Goal: Information Seeking & Learning: Find specific page/section

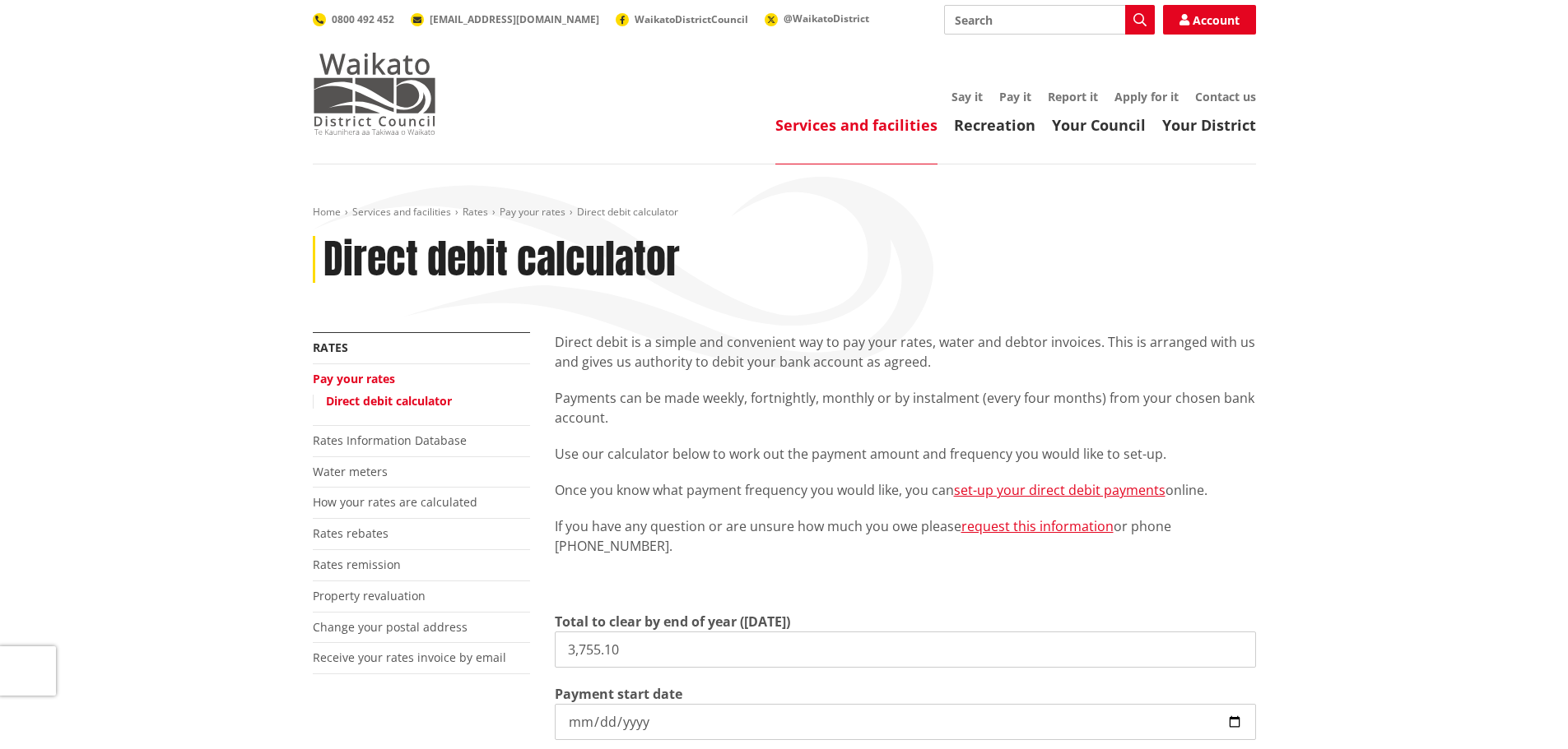
click at [407, 86] on img at bounding box center [374, 94] width 123 height 82
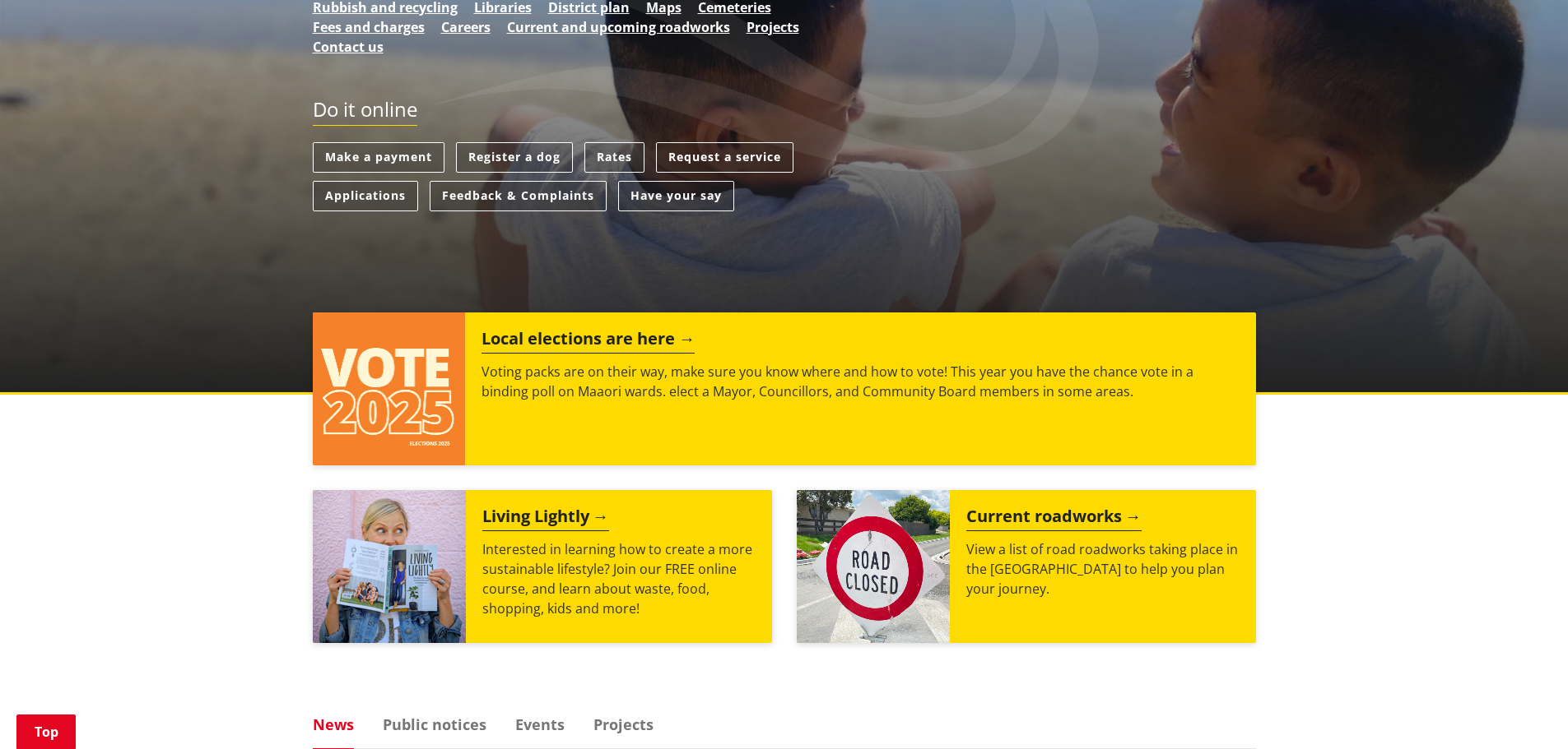
scroll to position [412, 0]
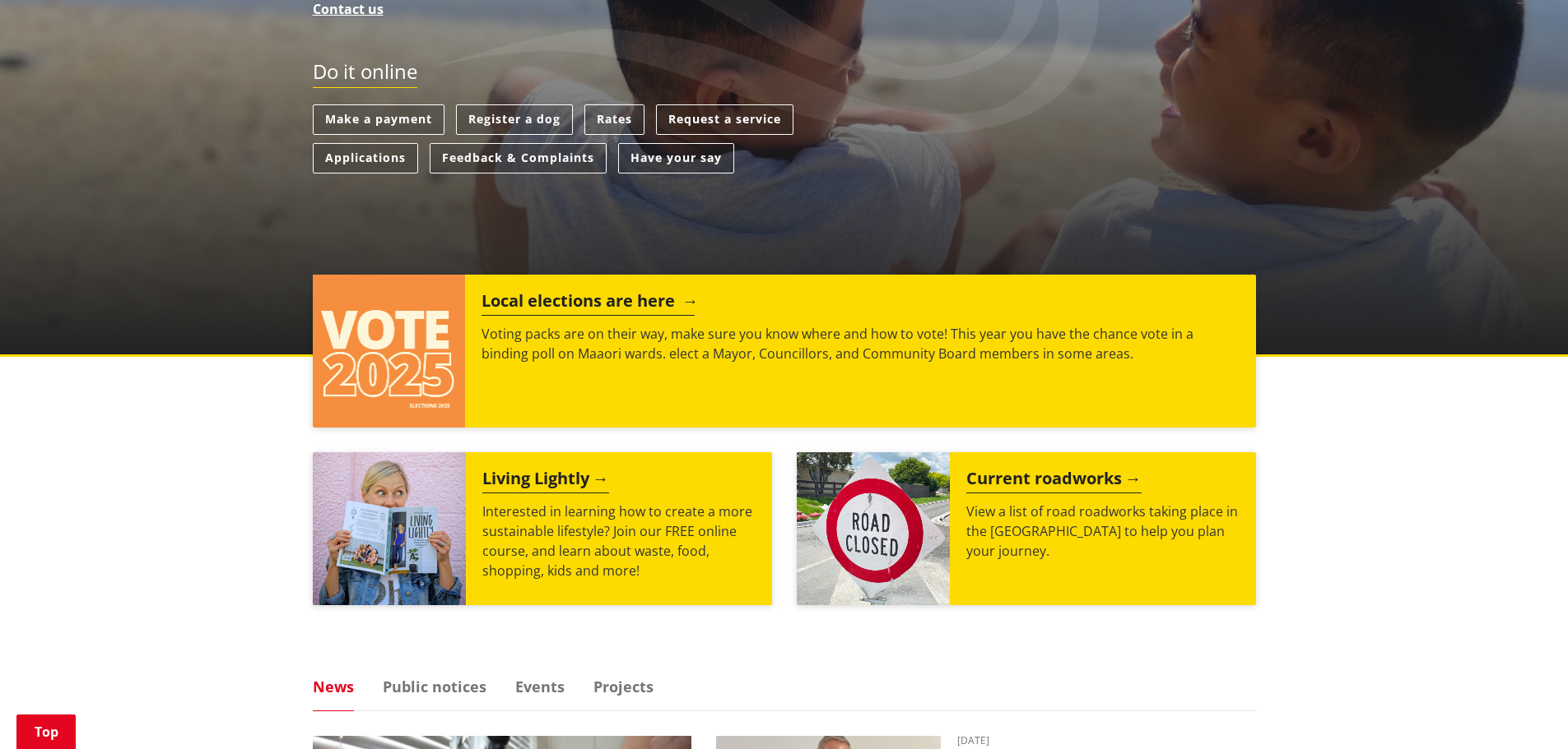
click at [640, 292] on h2 "Local elections are here" at bounding box center [587, 304] width 213 height 25
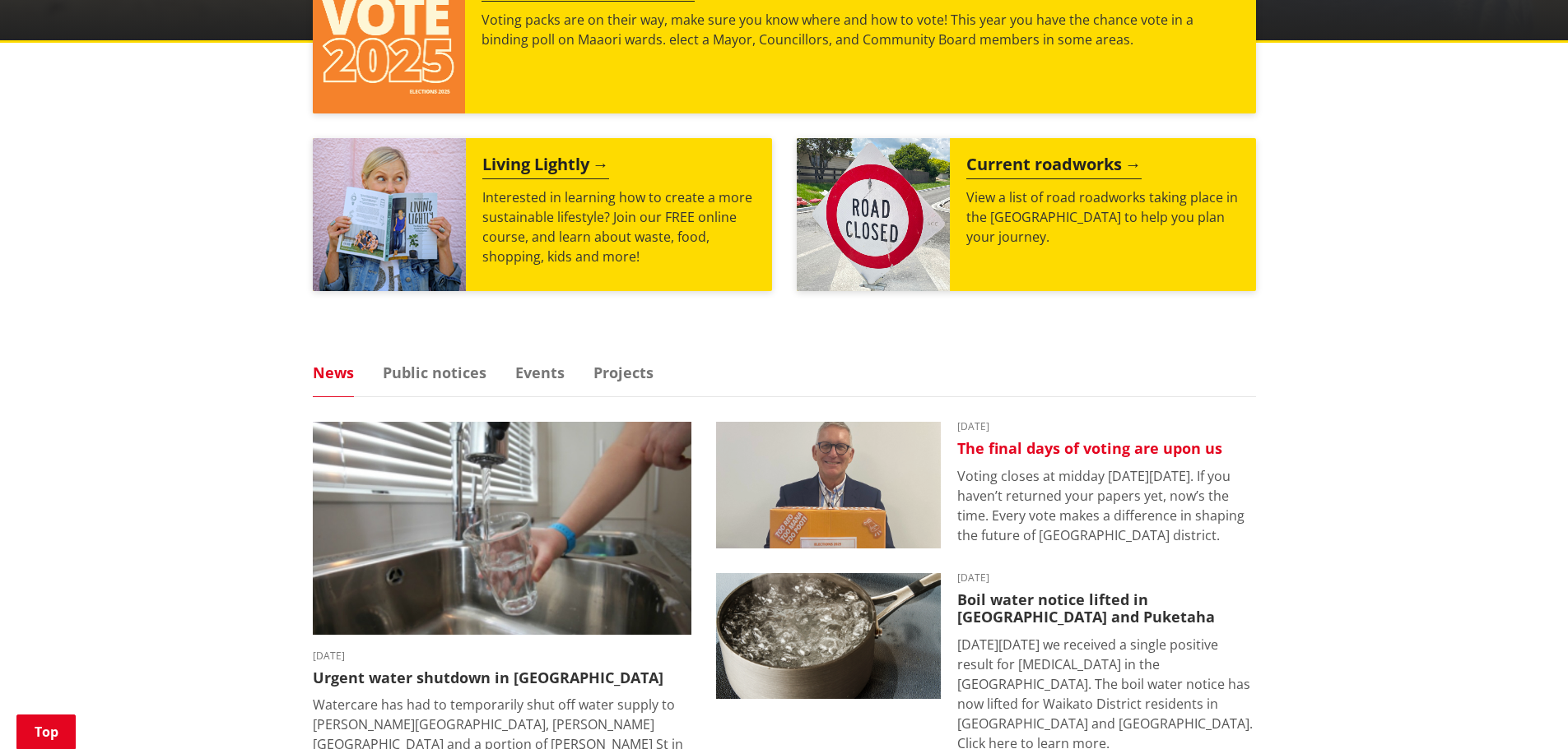
scroll to position [740, 0]
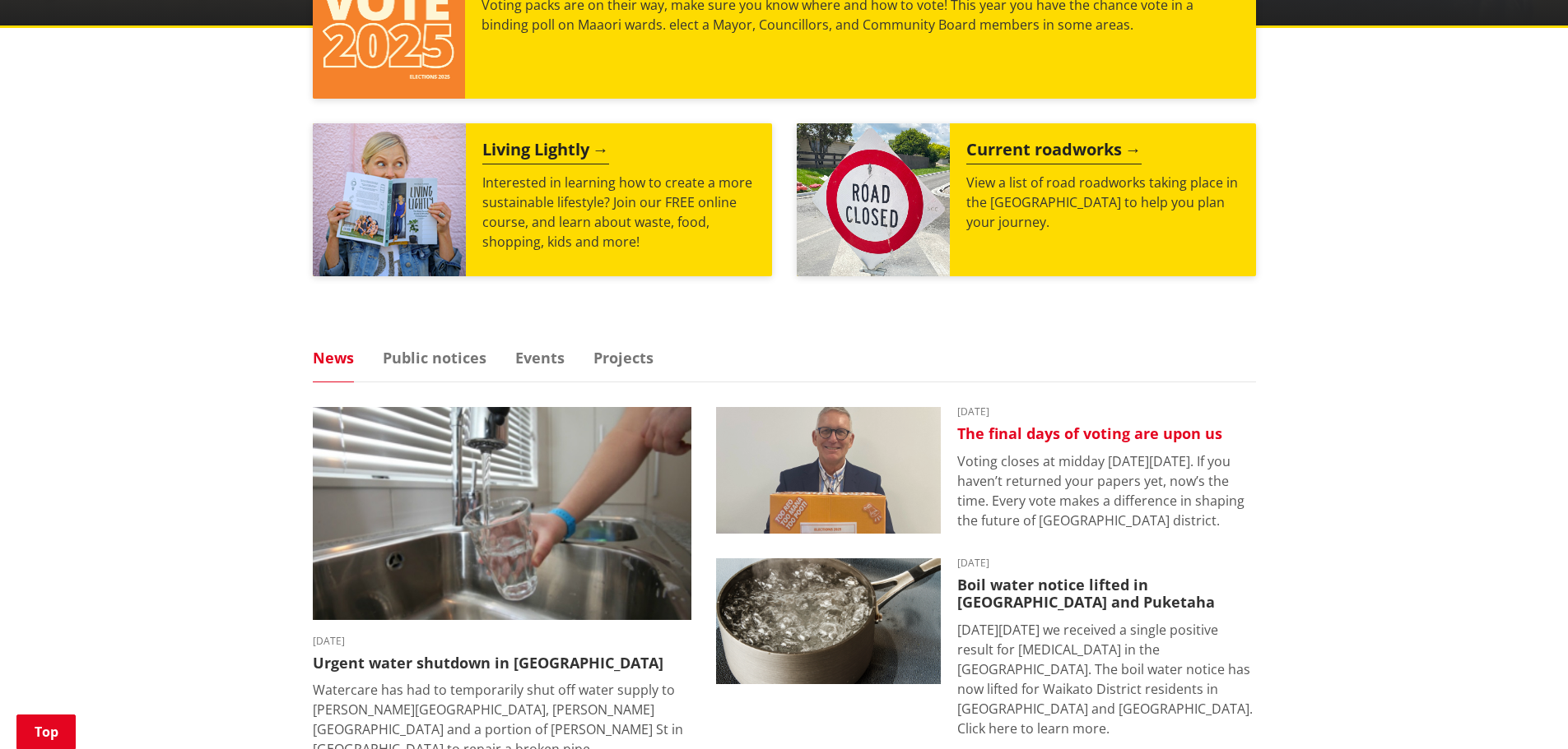
click at [1044, 435] on h3 "The final days of voting are upon us" at bounding box center [1107, 434] width 299 height 18
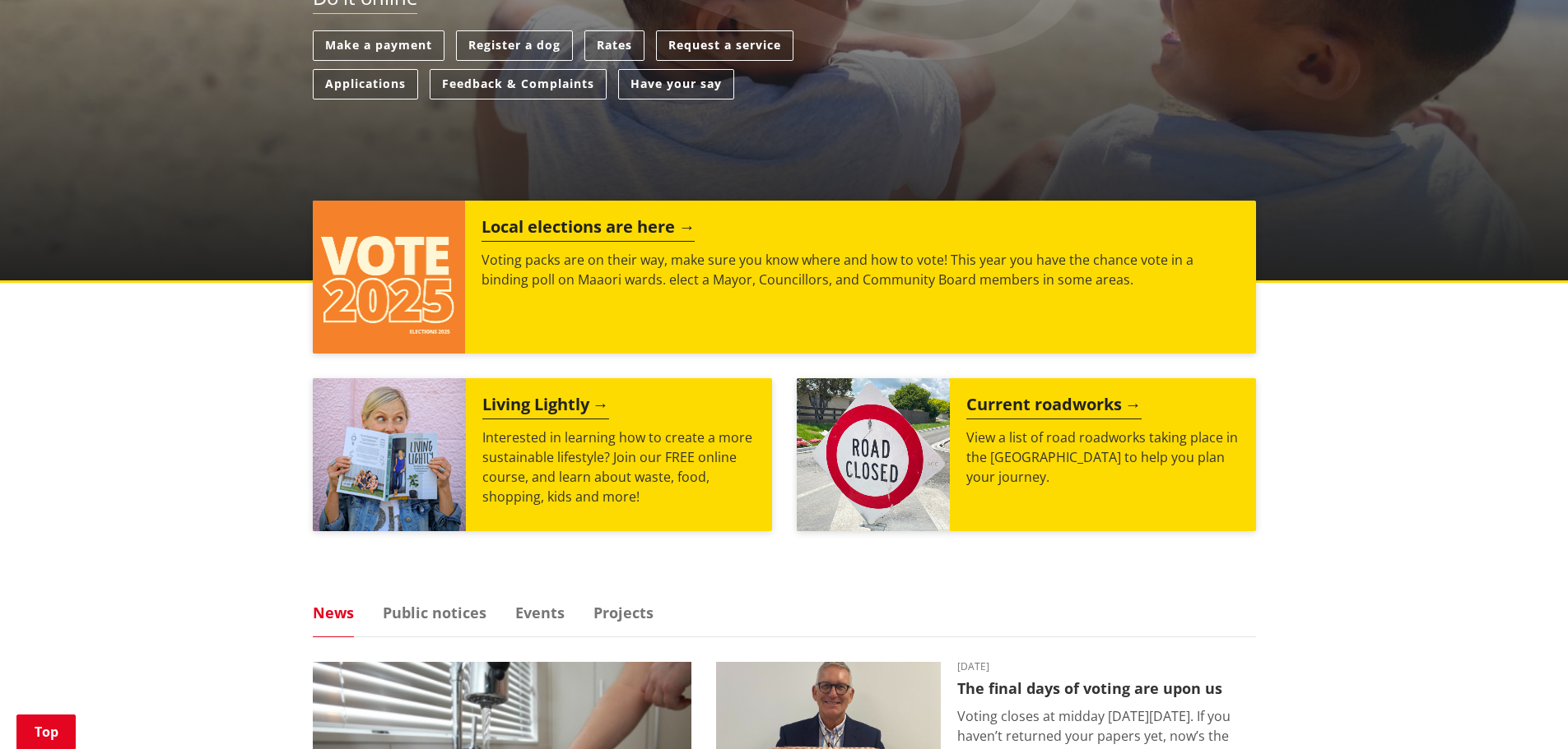
scroll to position [329, 0]
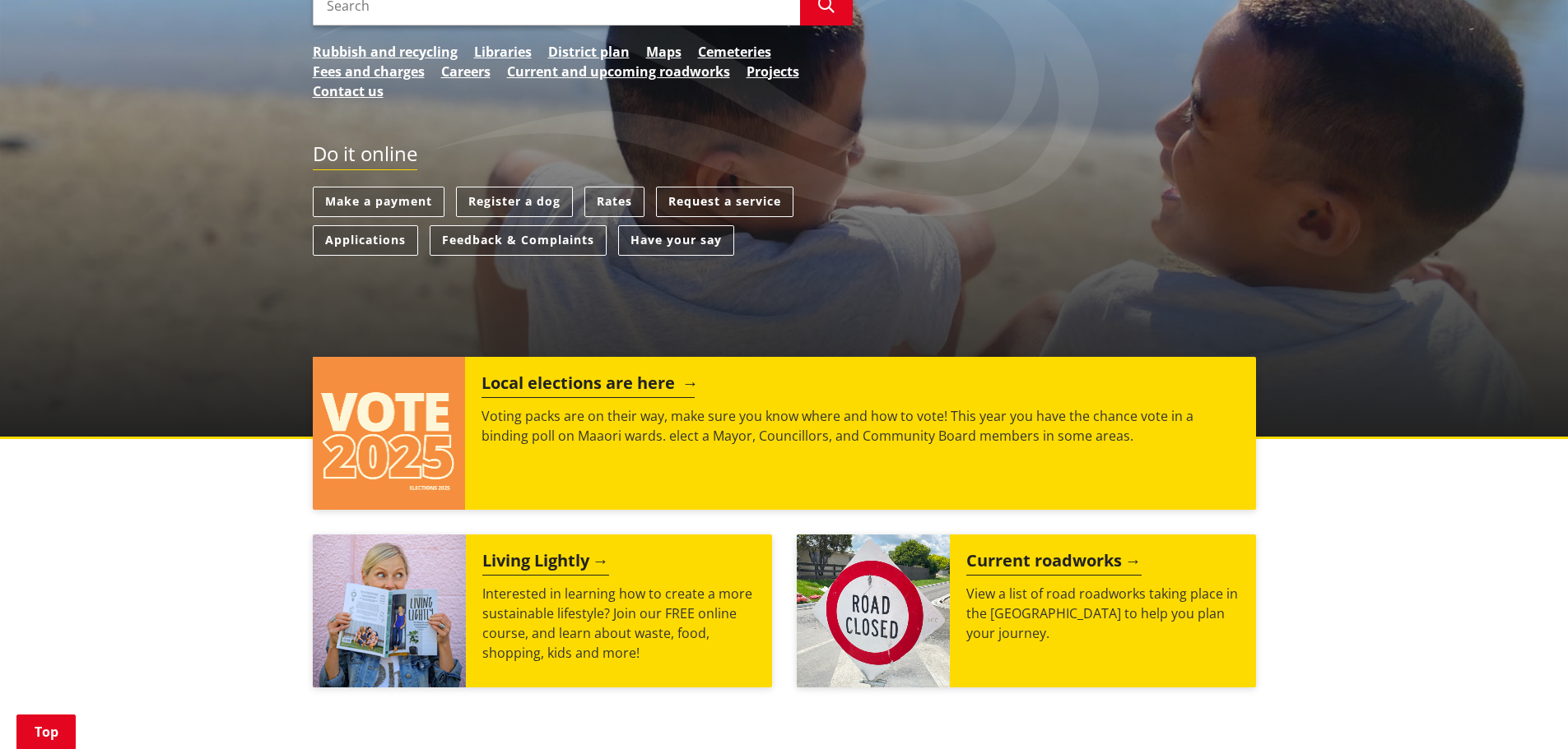
click at [597, 382] on h2 "Local elections are here" at bounding box center [587, 386] width 213 height 25
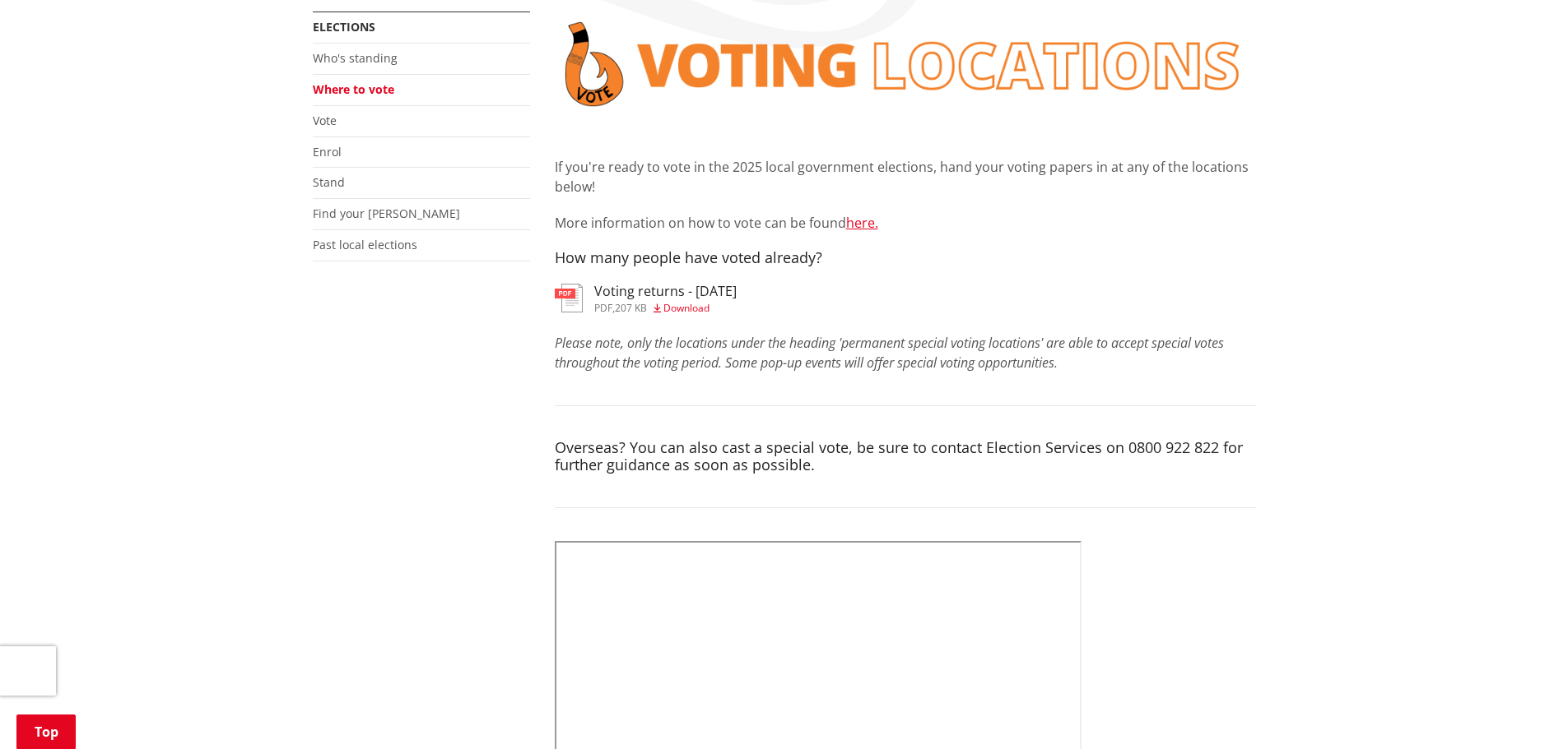
scroll to position [329, 0]
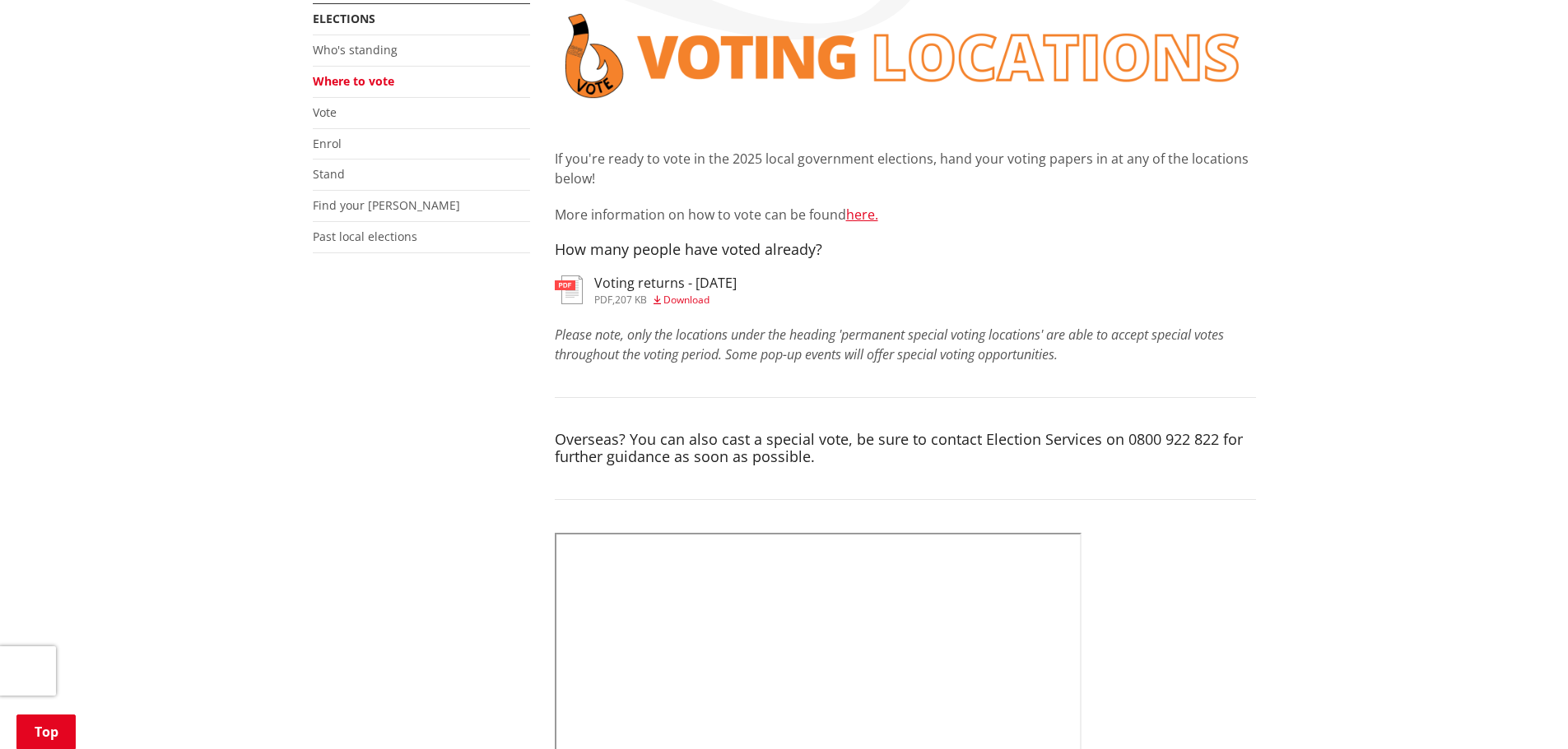
click at [678, 296] on span "Download" at bounding box center [687, 300] width 46 height 14
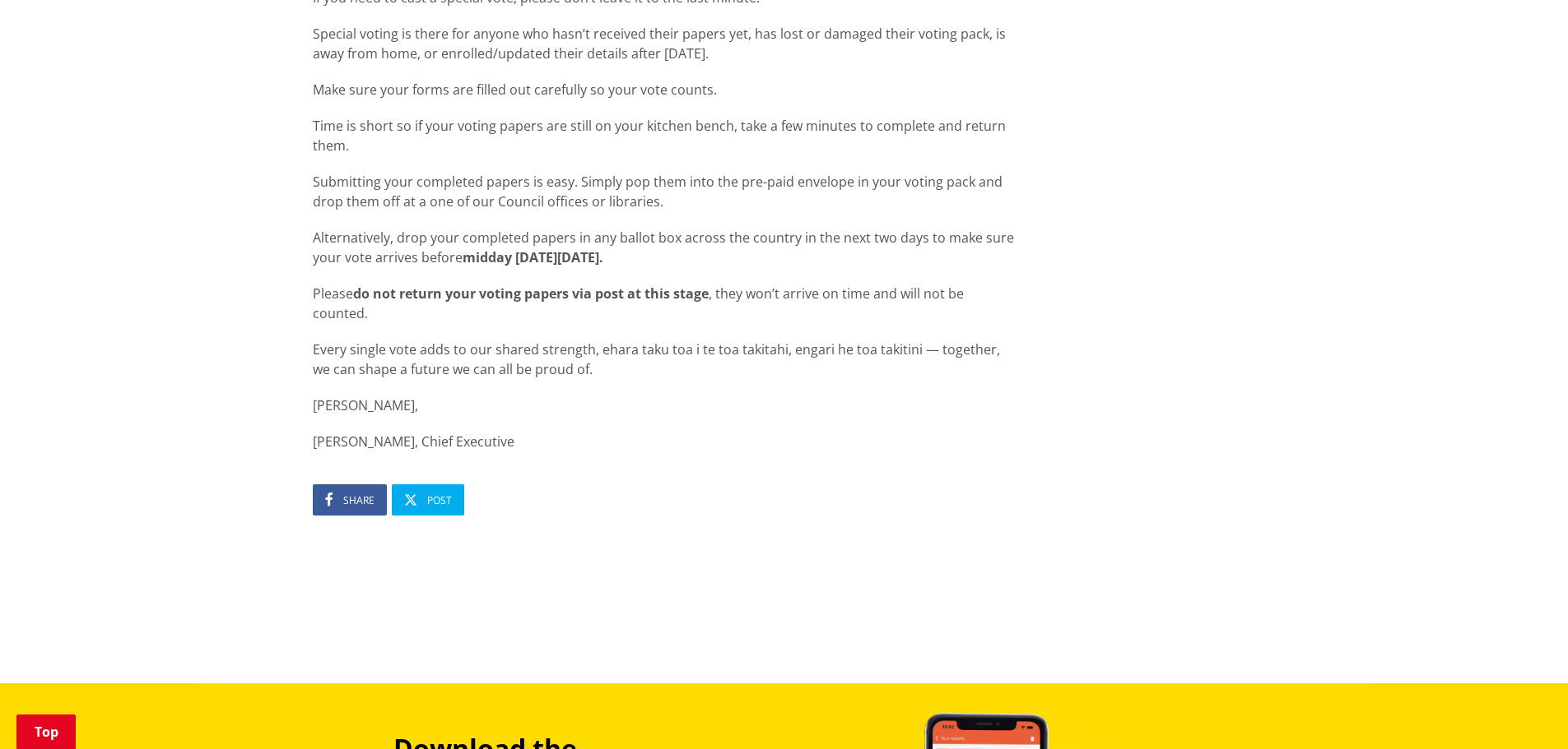
scroll to position [1727, 0]
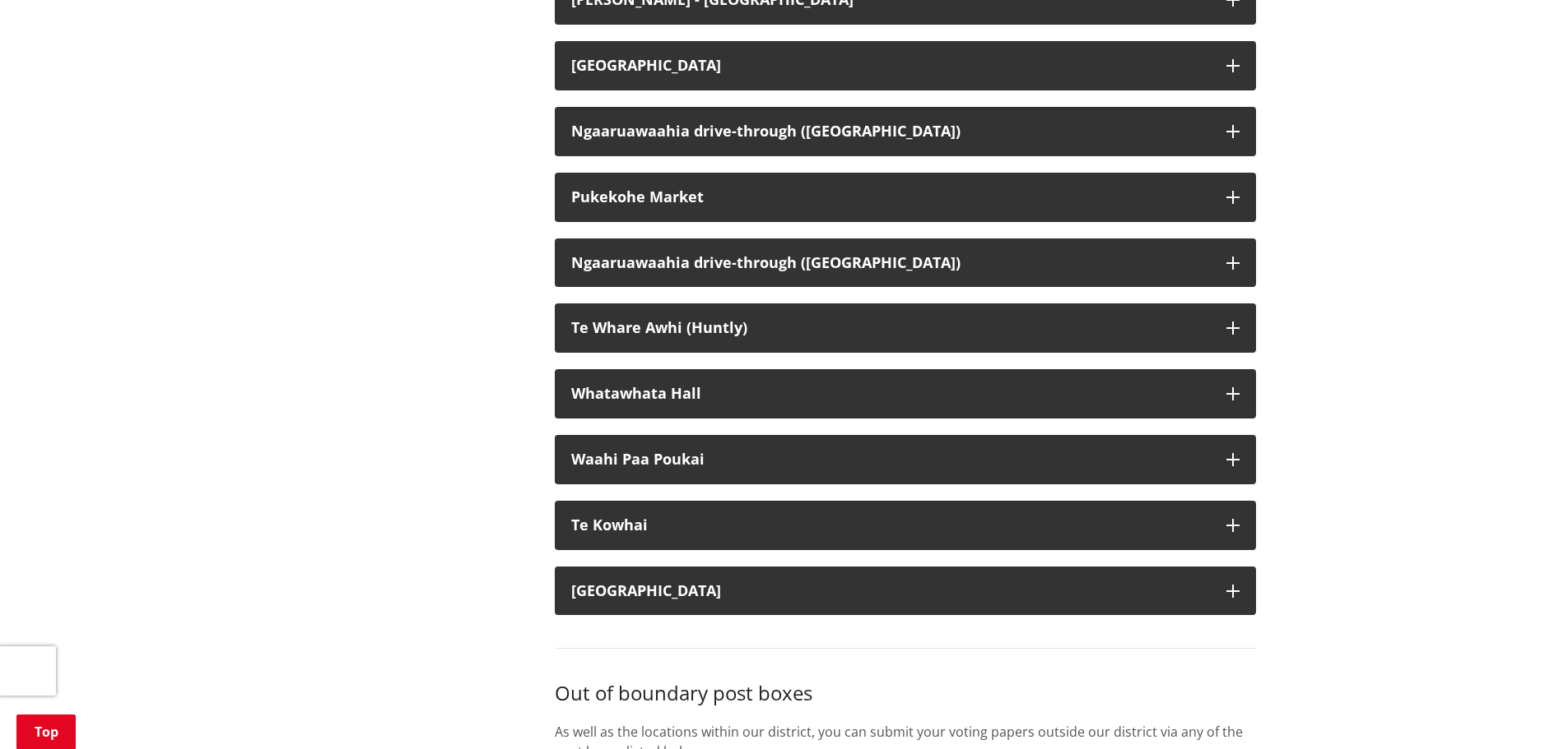
scroll to position [3702, 0]
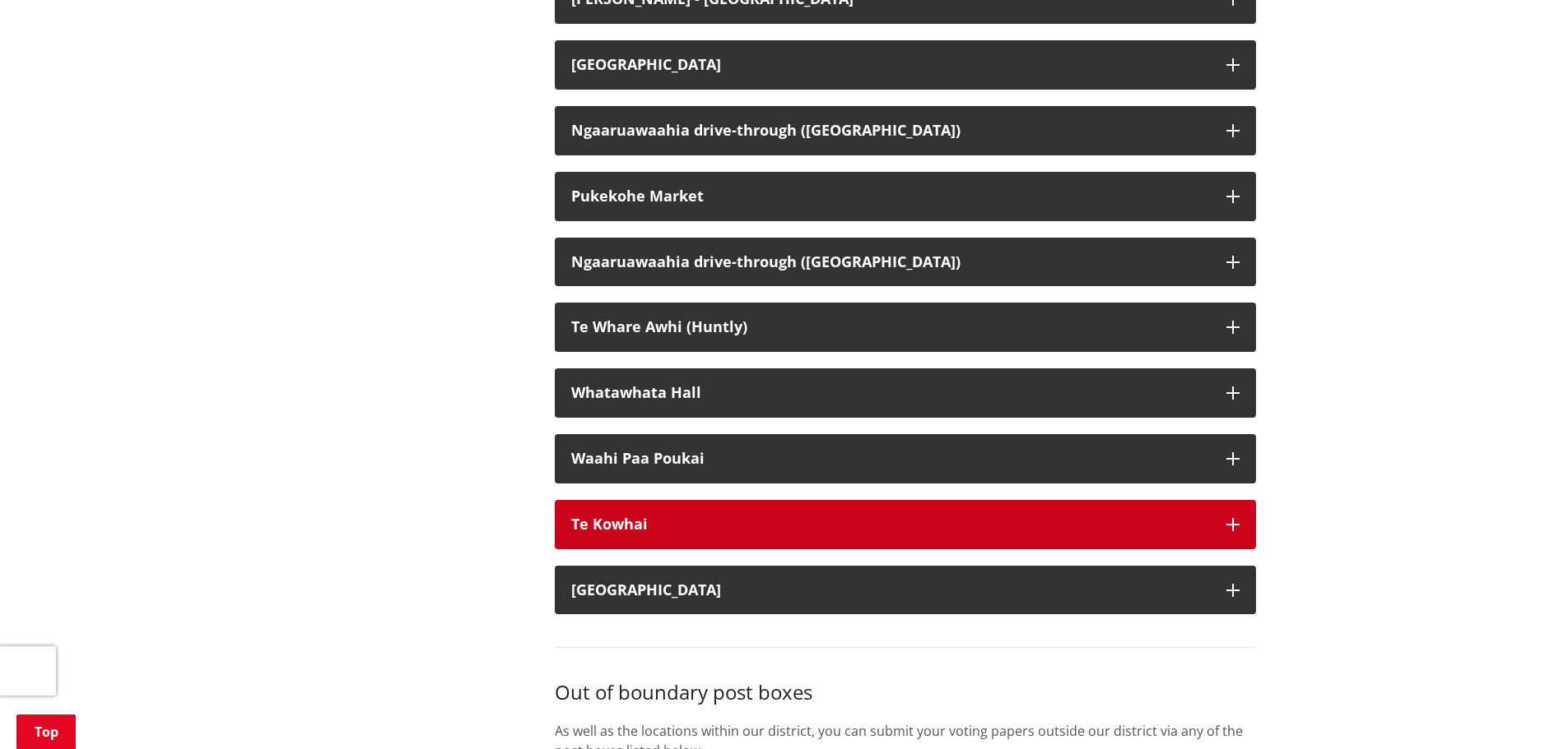
click at [728, 530] on button "Te Kowhai" at bounding box center [905, 524] width 701 height 49
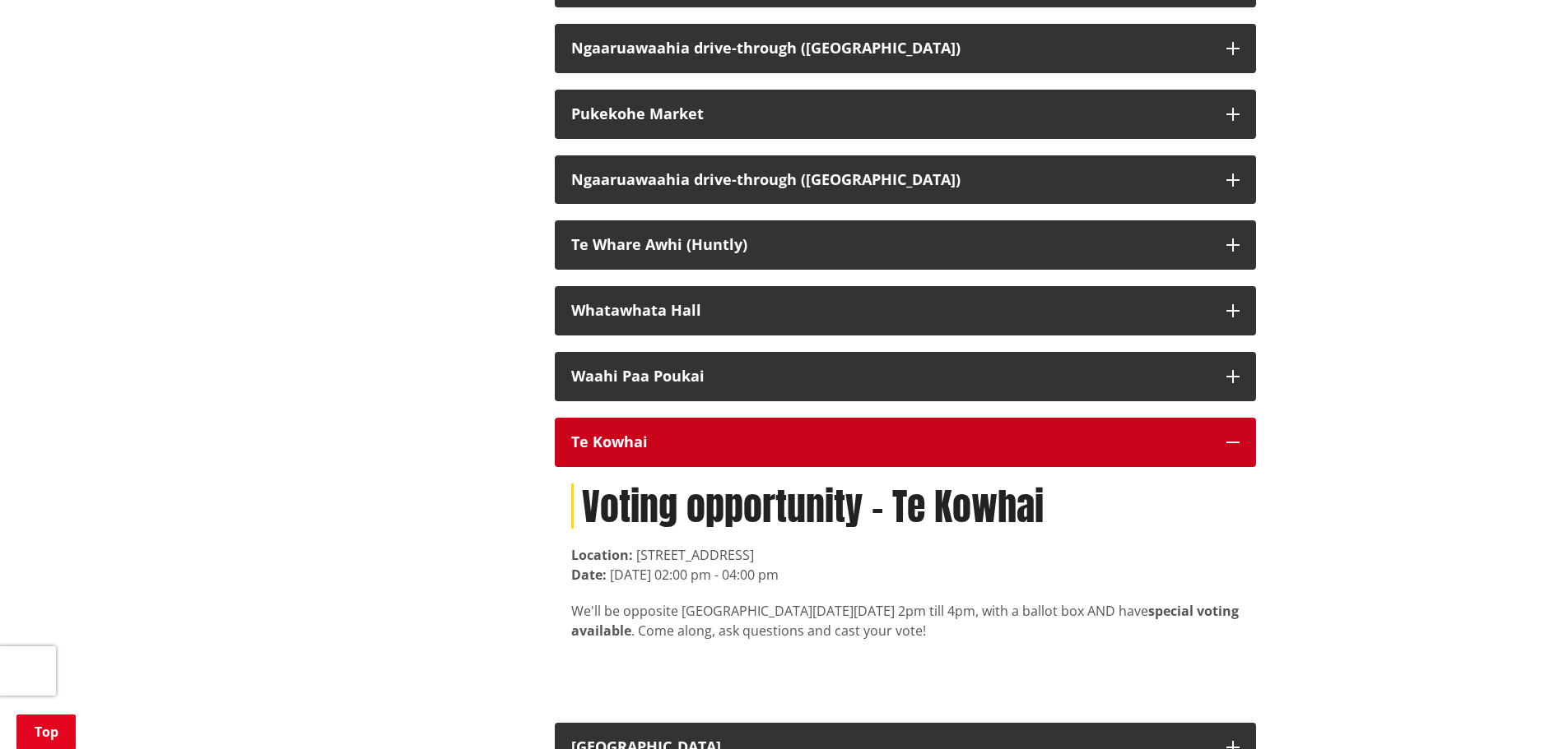
scroll to position [3866, 0]
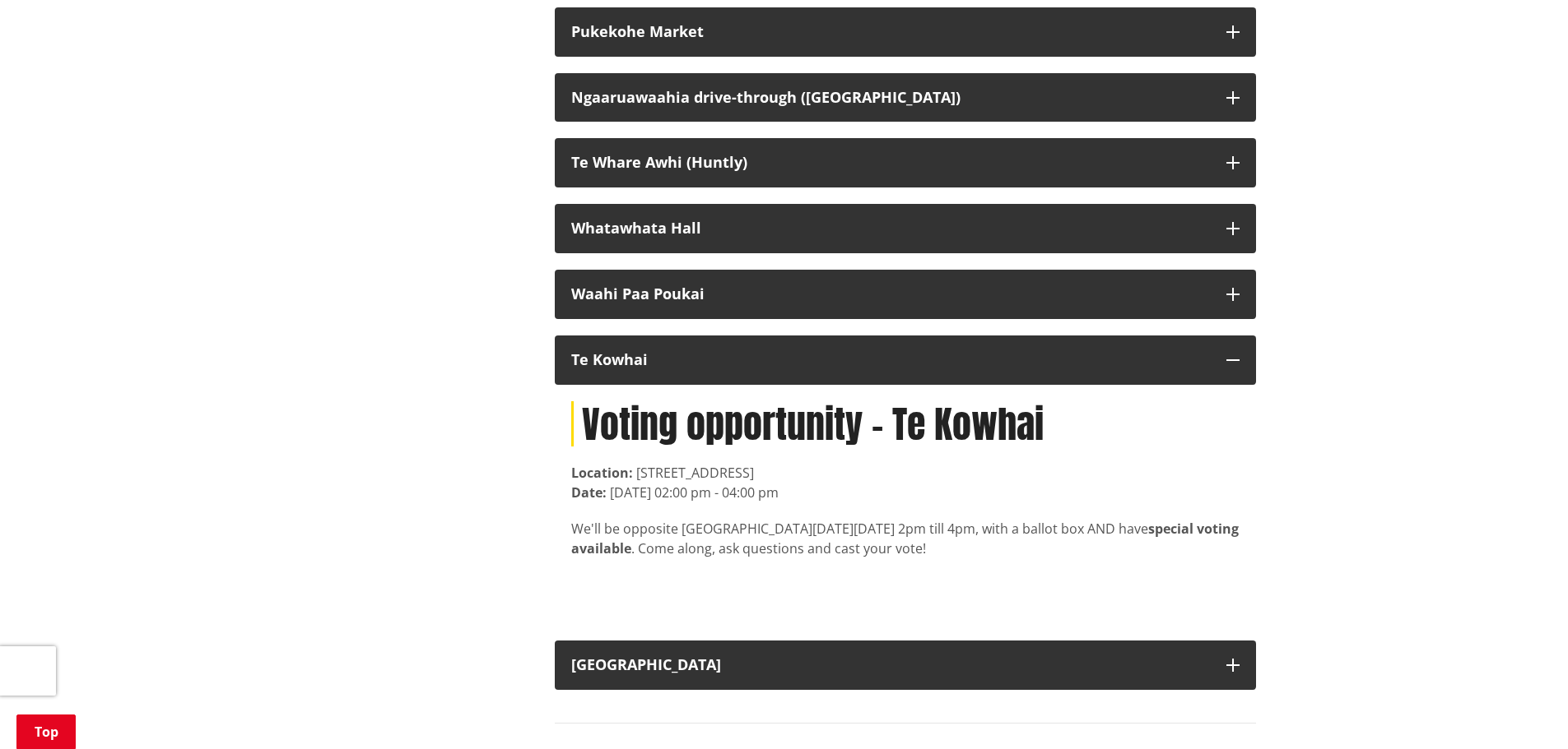
click at [1108, 579] on div "Voting opportunity - Te Kowhai Location: 608 Horotiu Road, Te Kowhai Date: 8 Oc…" at bounding box center [905, 504] width 701 height 239
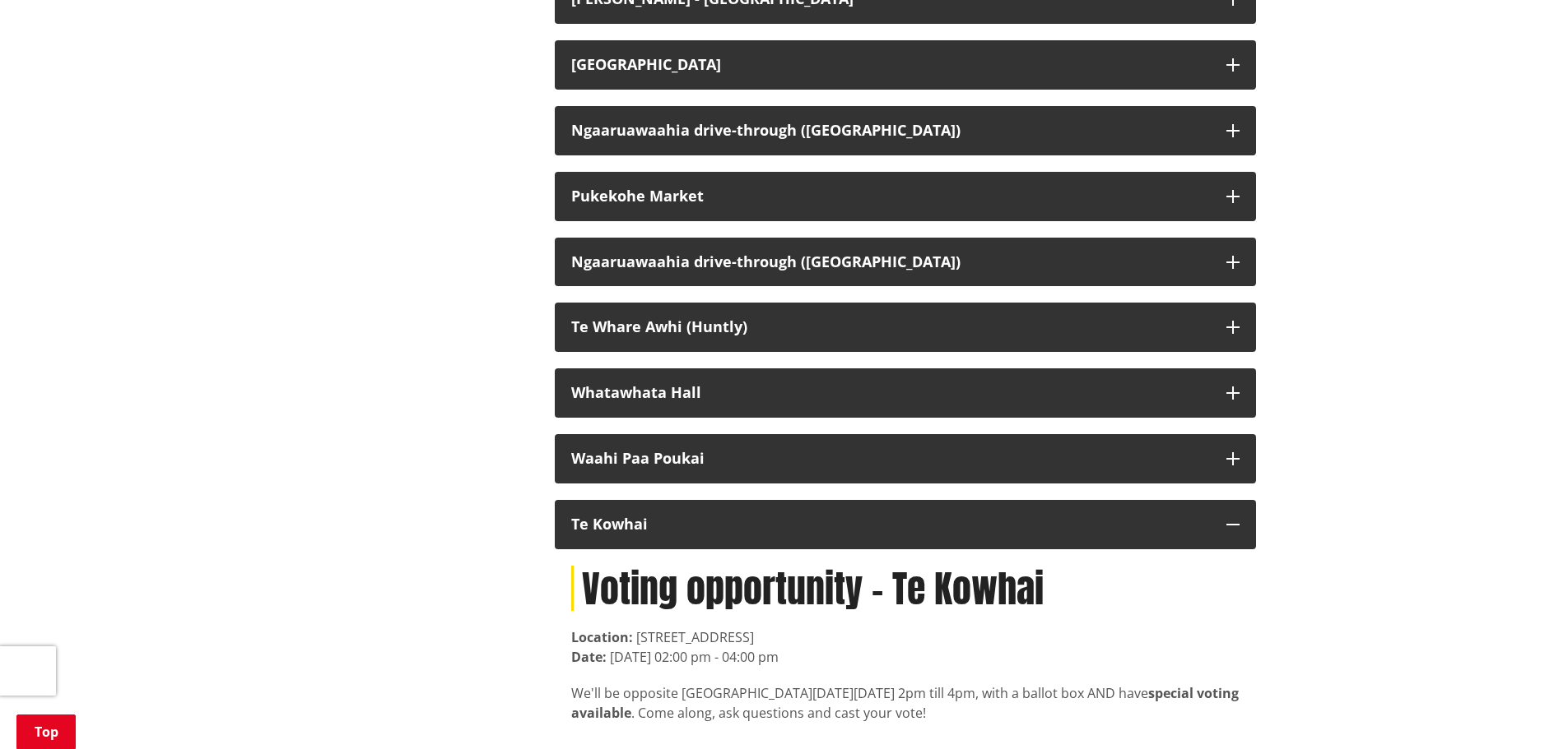
scroll to position [3785, 0]
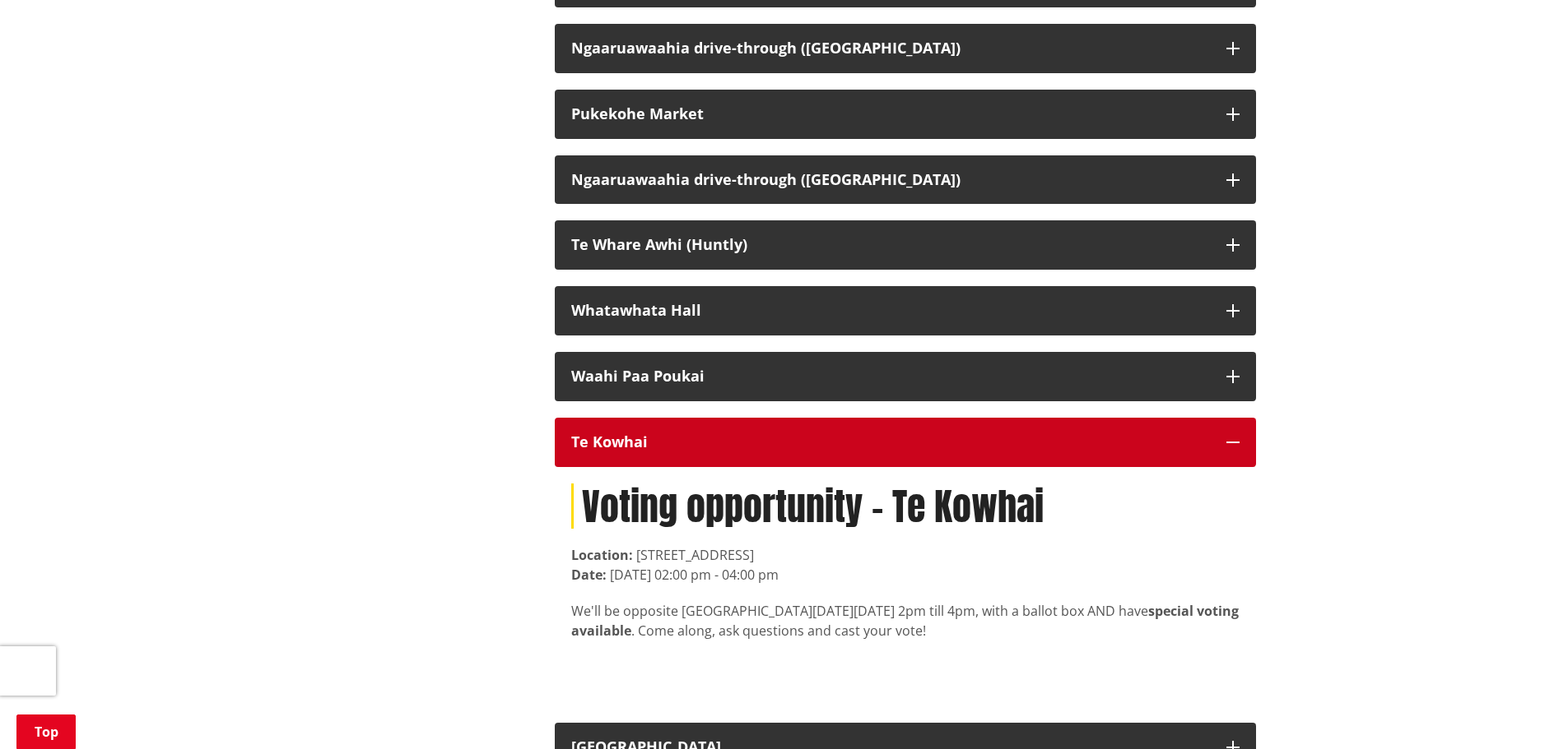
click at [949, 451] on div "Te Kowhai" at bounding box center [890, 442] width 638 height 16
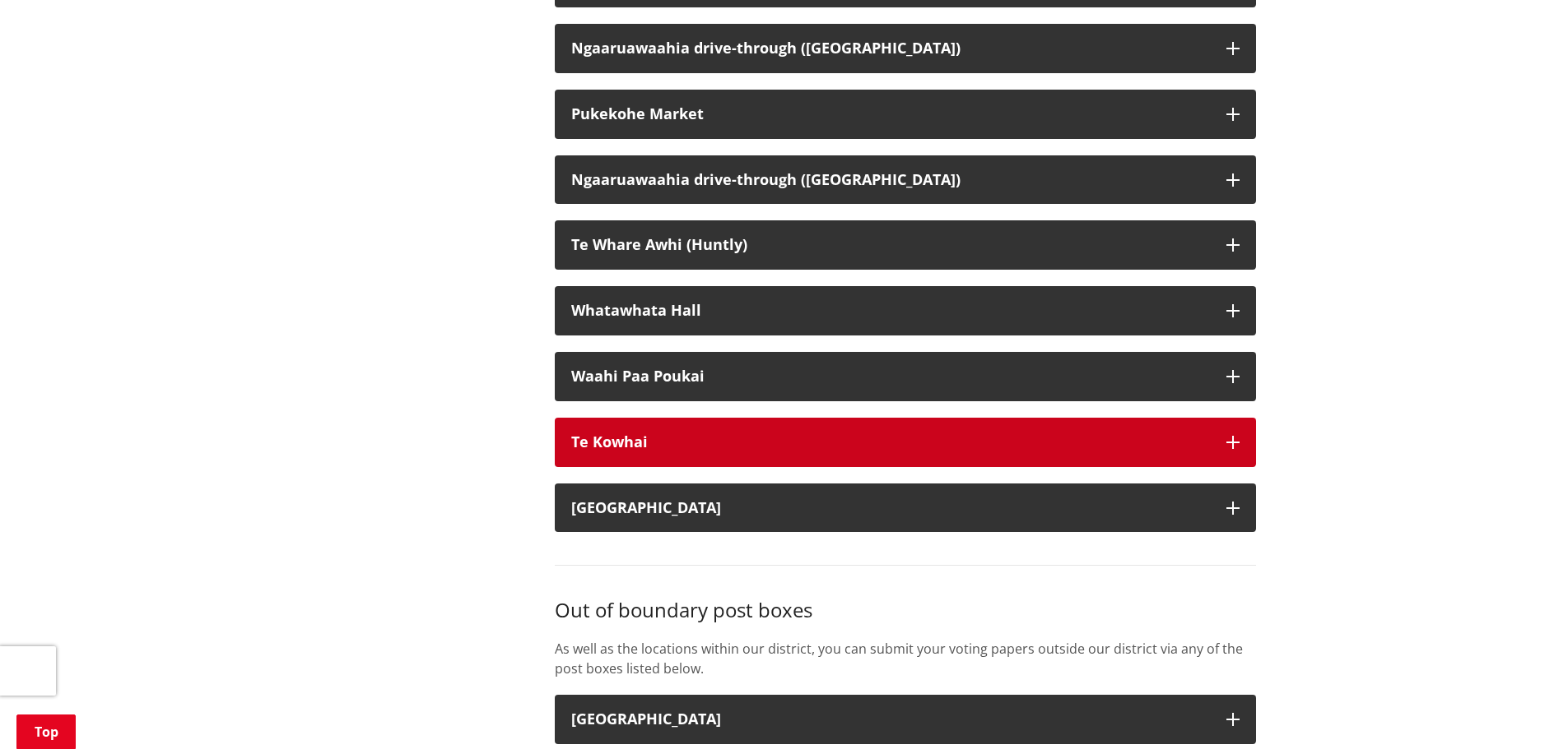
click at [657, 451] on div "Te Kowhai" at bounding box center [890, 442] width 638 height 16
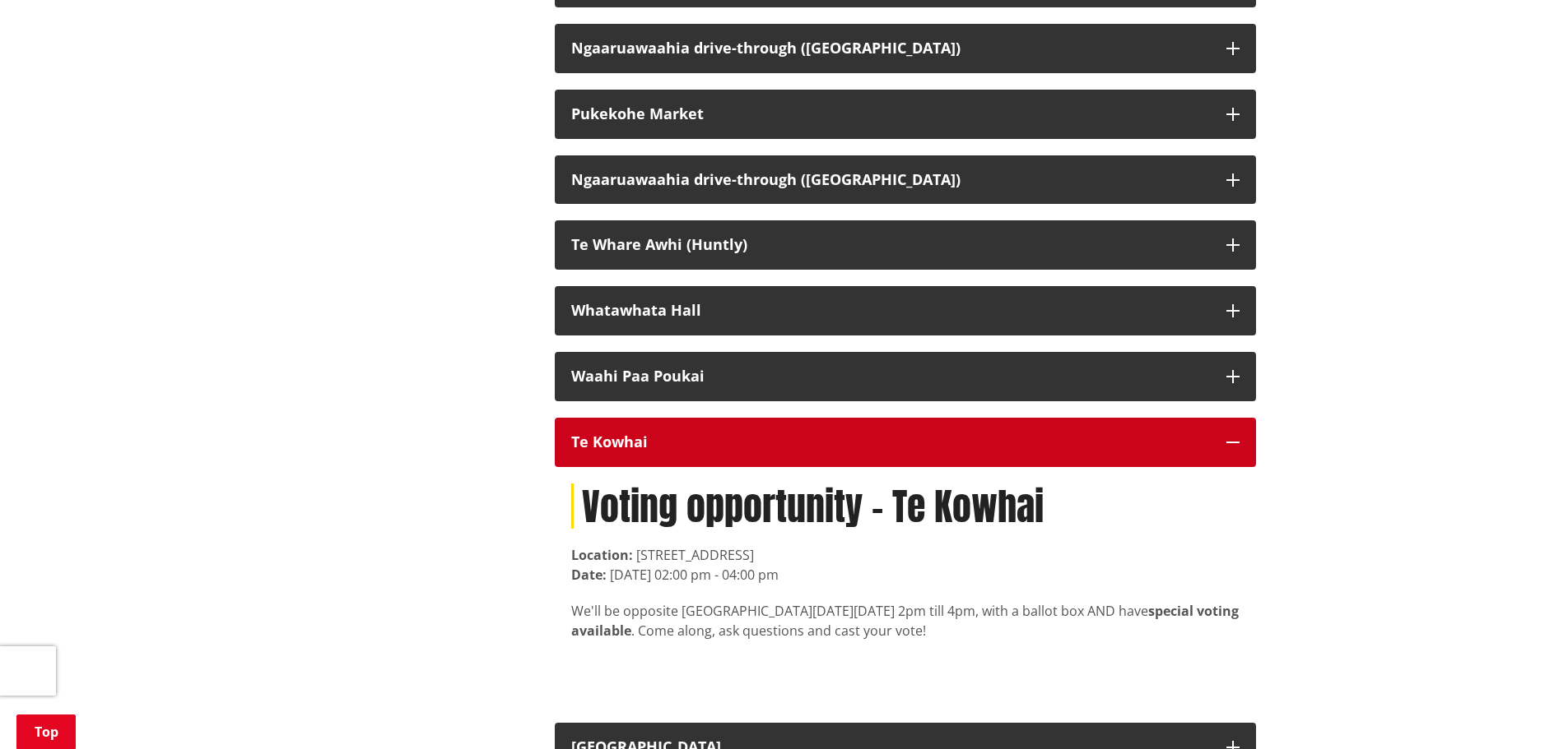
click at [726, 451] on div "Te Kowhai" at bounding box center [890, 442] width 638 height 16
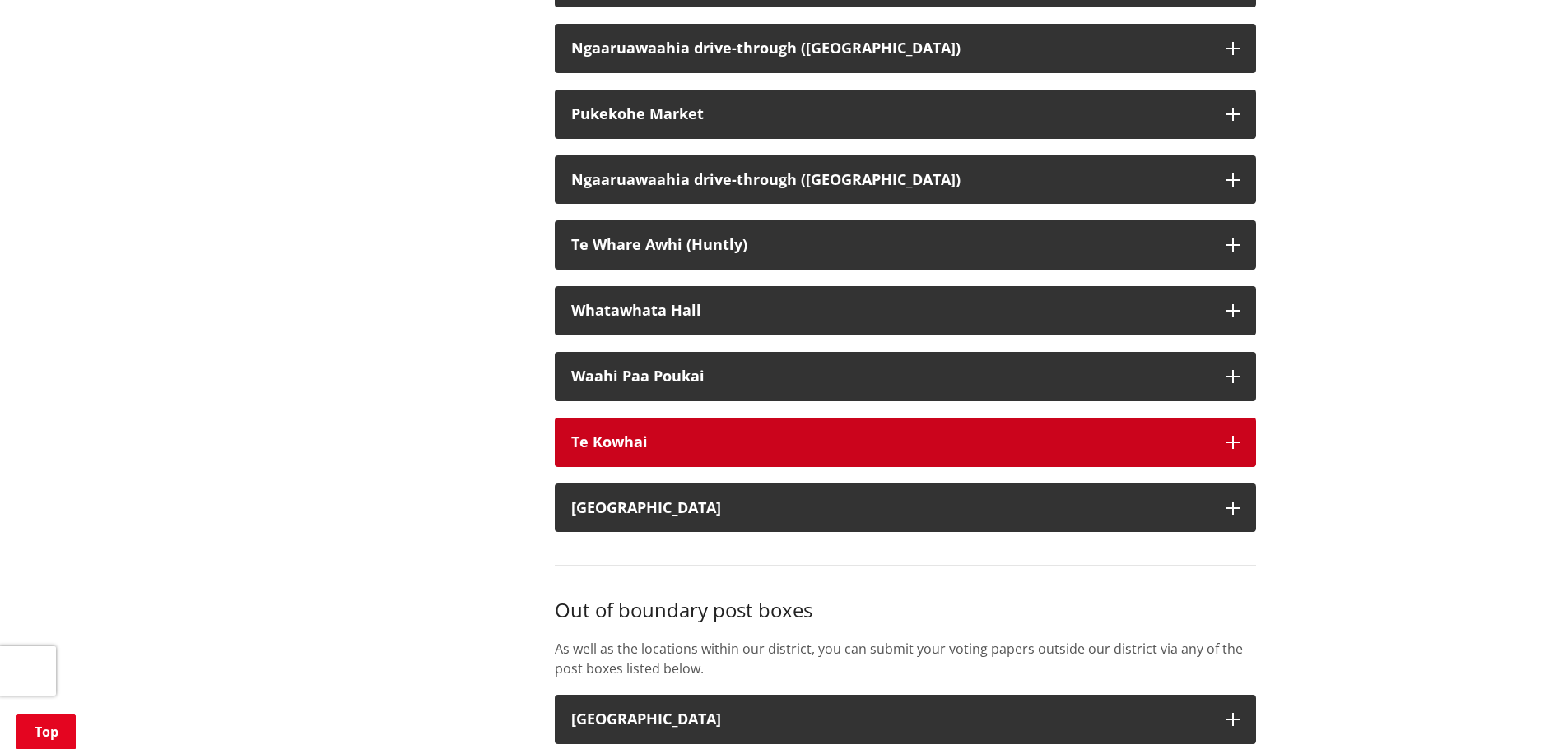
click at [710, 451] on div "Te Kowhai" at bounding box center [890, 442] width 638 height 16
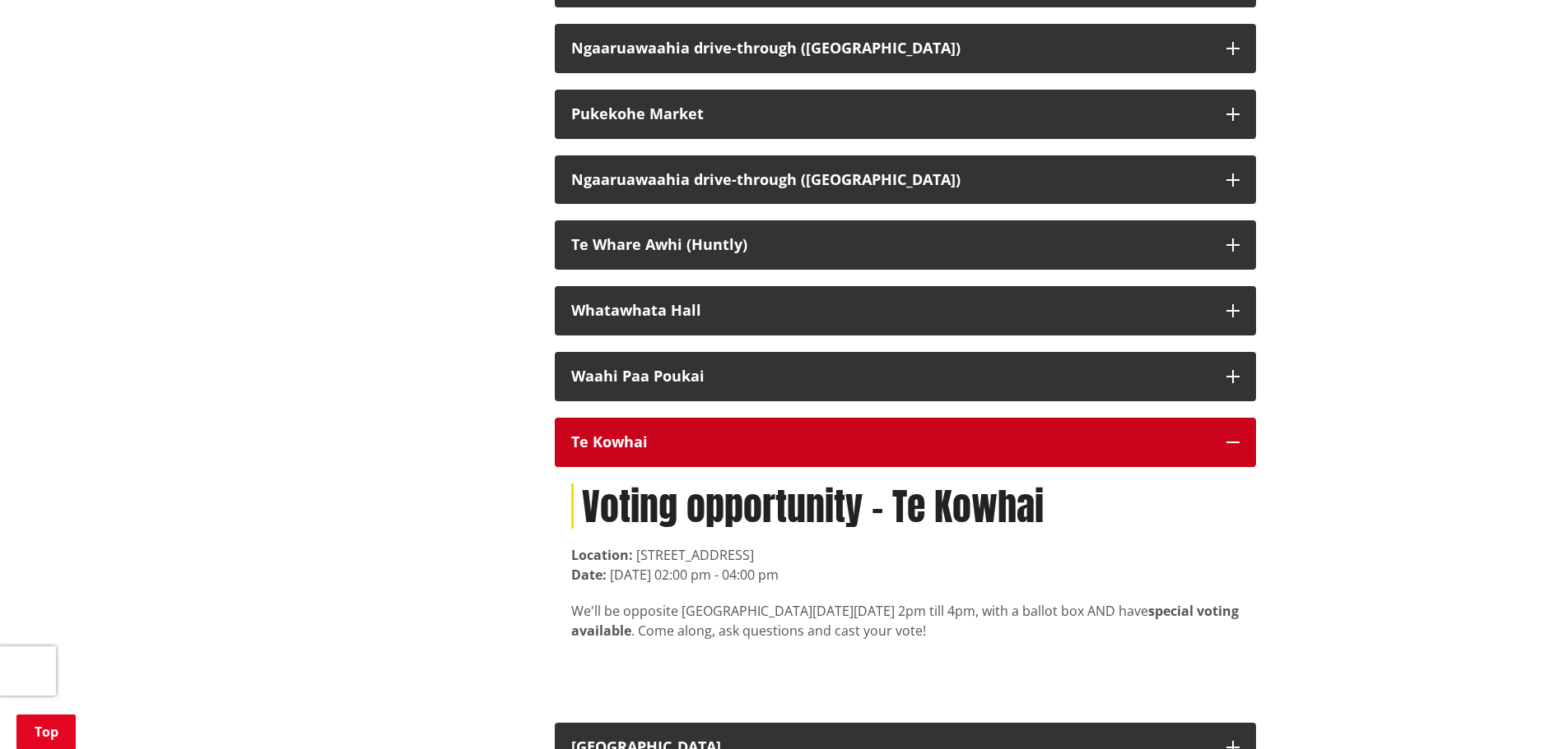
click at [762, 451] on div "Te Kowhai" at bounding box center [890, 442] width 638 height 16
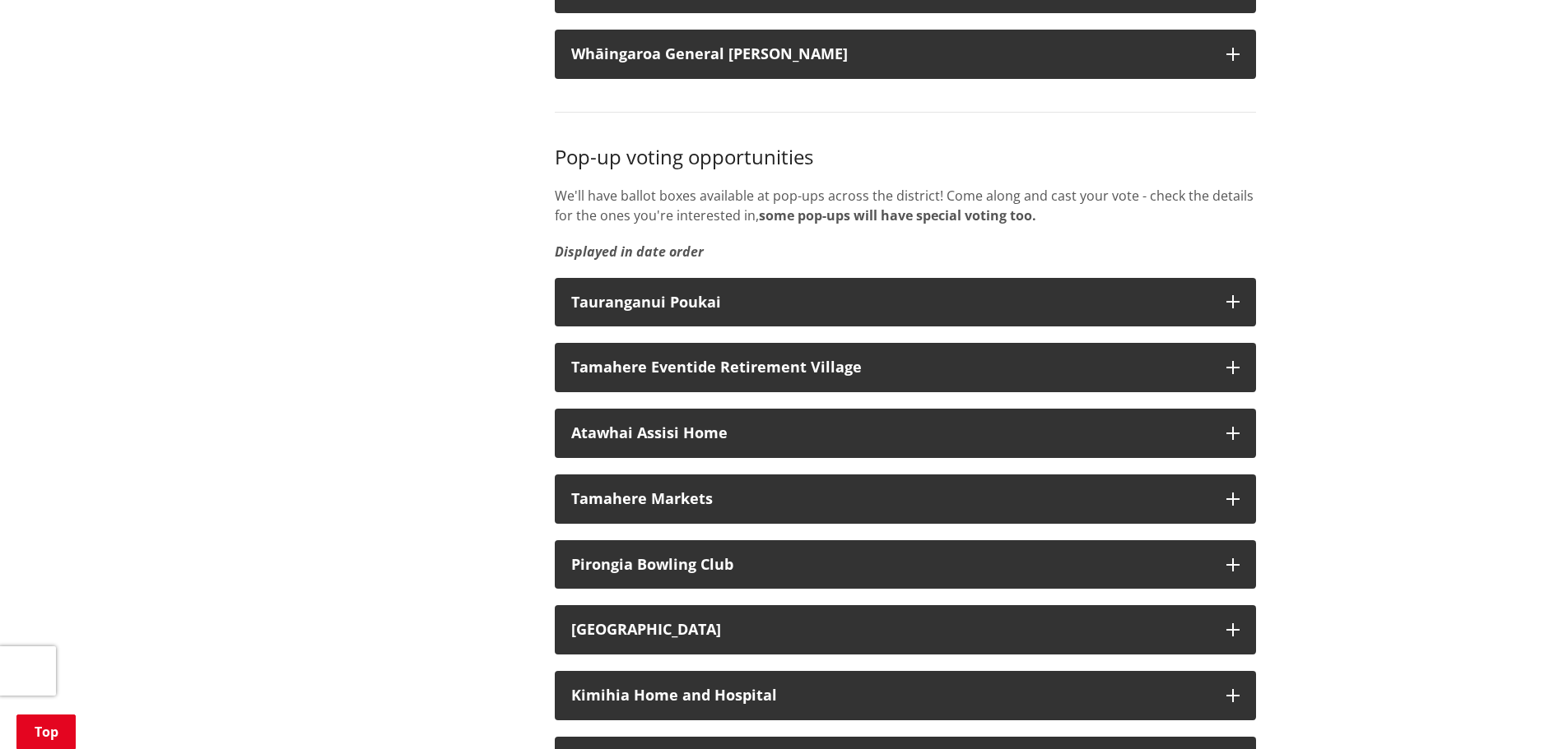
scroll to position [2386, 0]
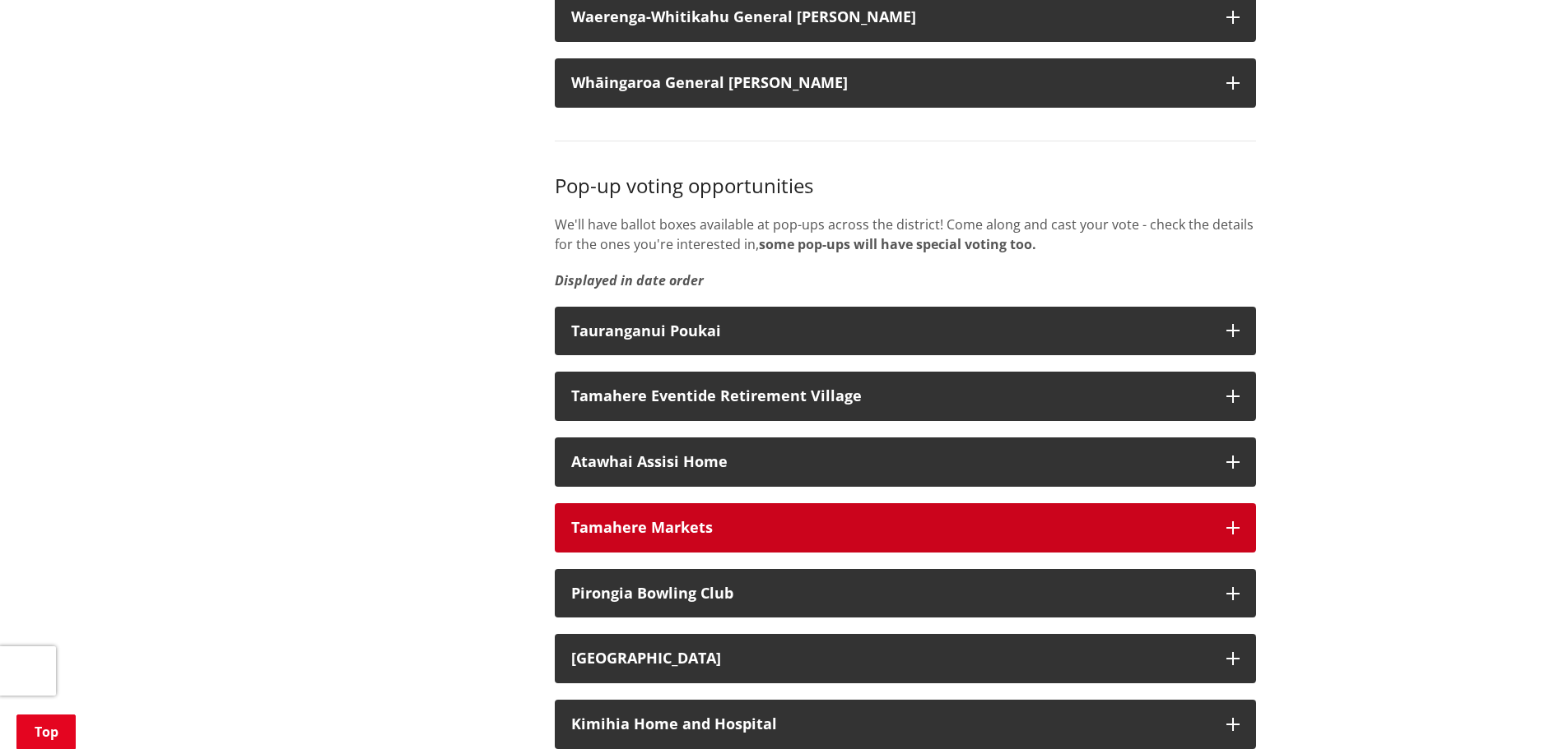
click at [750, 536] on div "Tamahere Markets" at bounding box center [890, 527] width 638 height 16
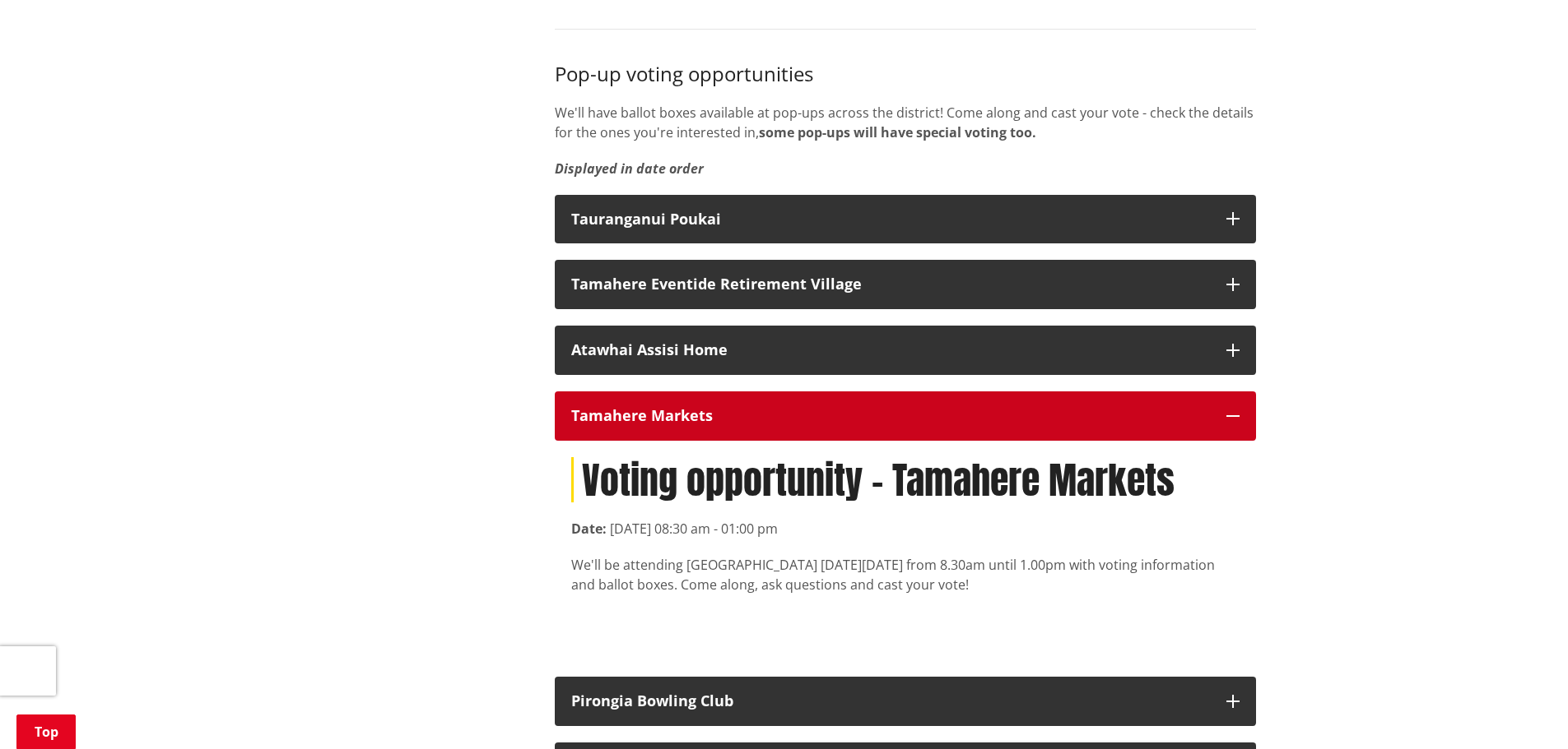
scroll to position [2551, 0]
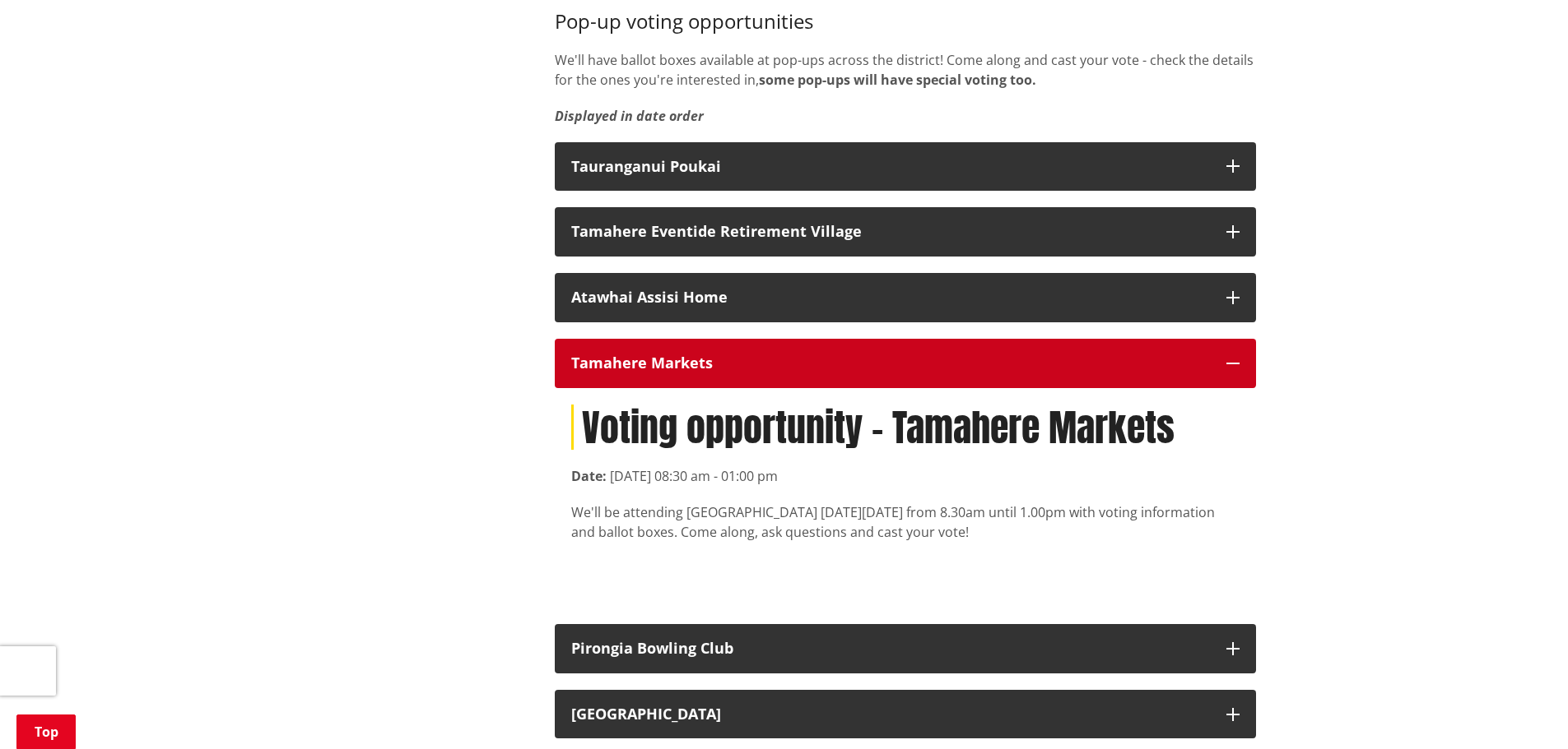
click at [802, 372] on div "Tamahere Markets" at bounding box center [890, 363] width 638 height 16
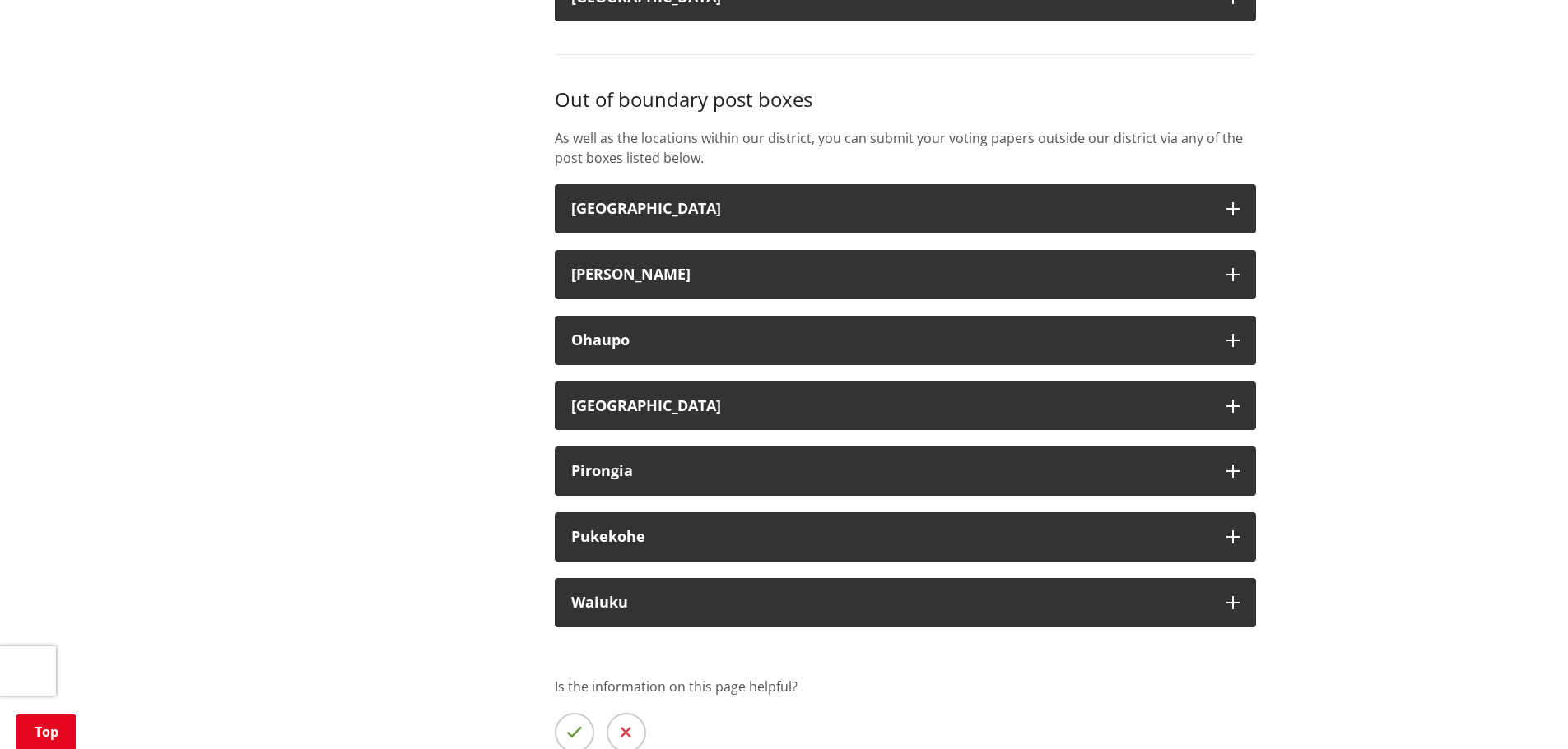
scroll to position [4360, 0]
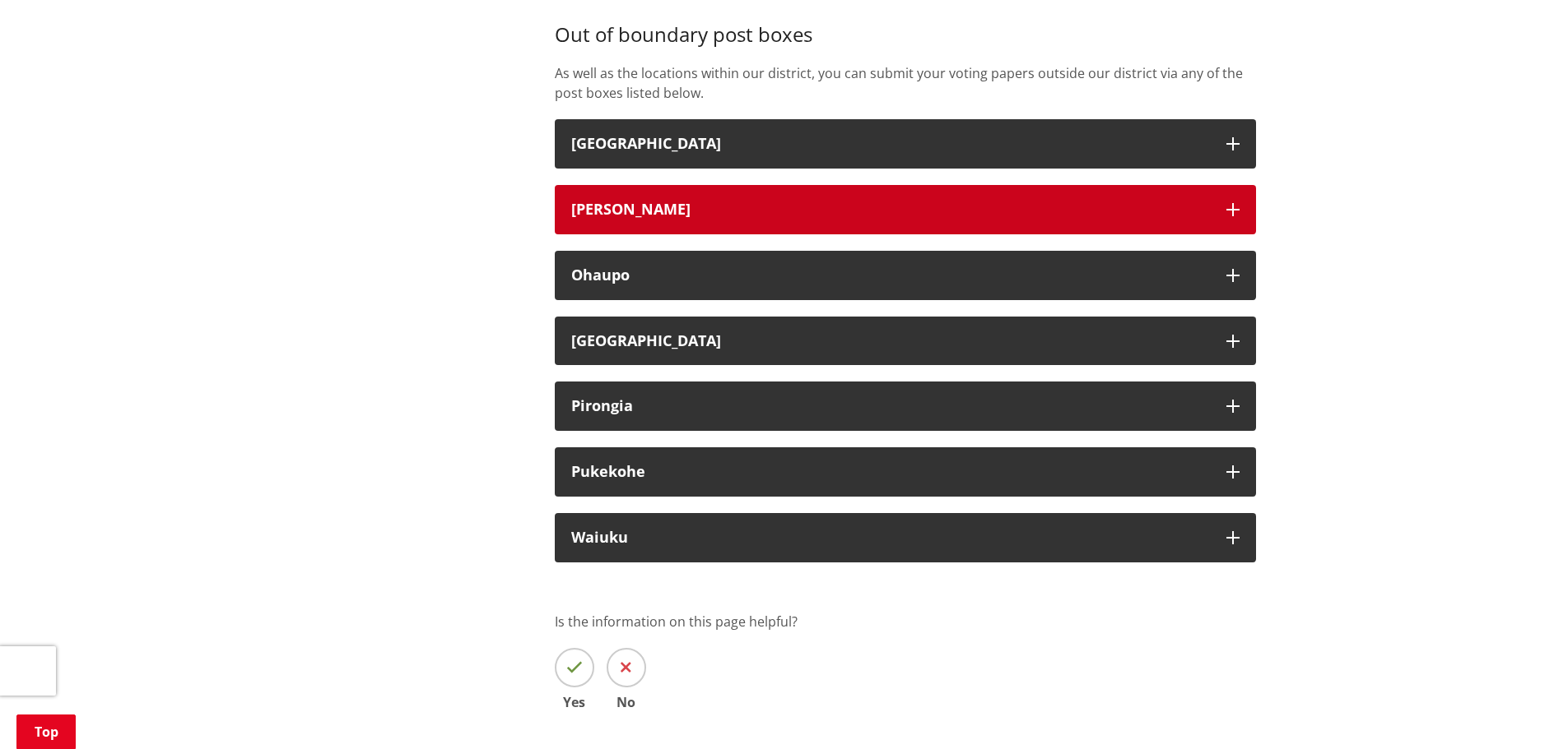
click at [715, 218] on h3 "[PERSON_NAME]" at bounding box center [890, 209] width 638 height 16
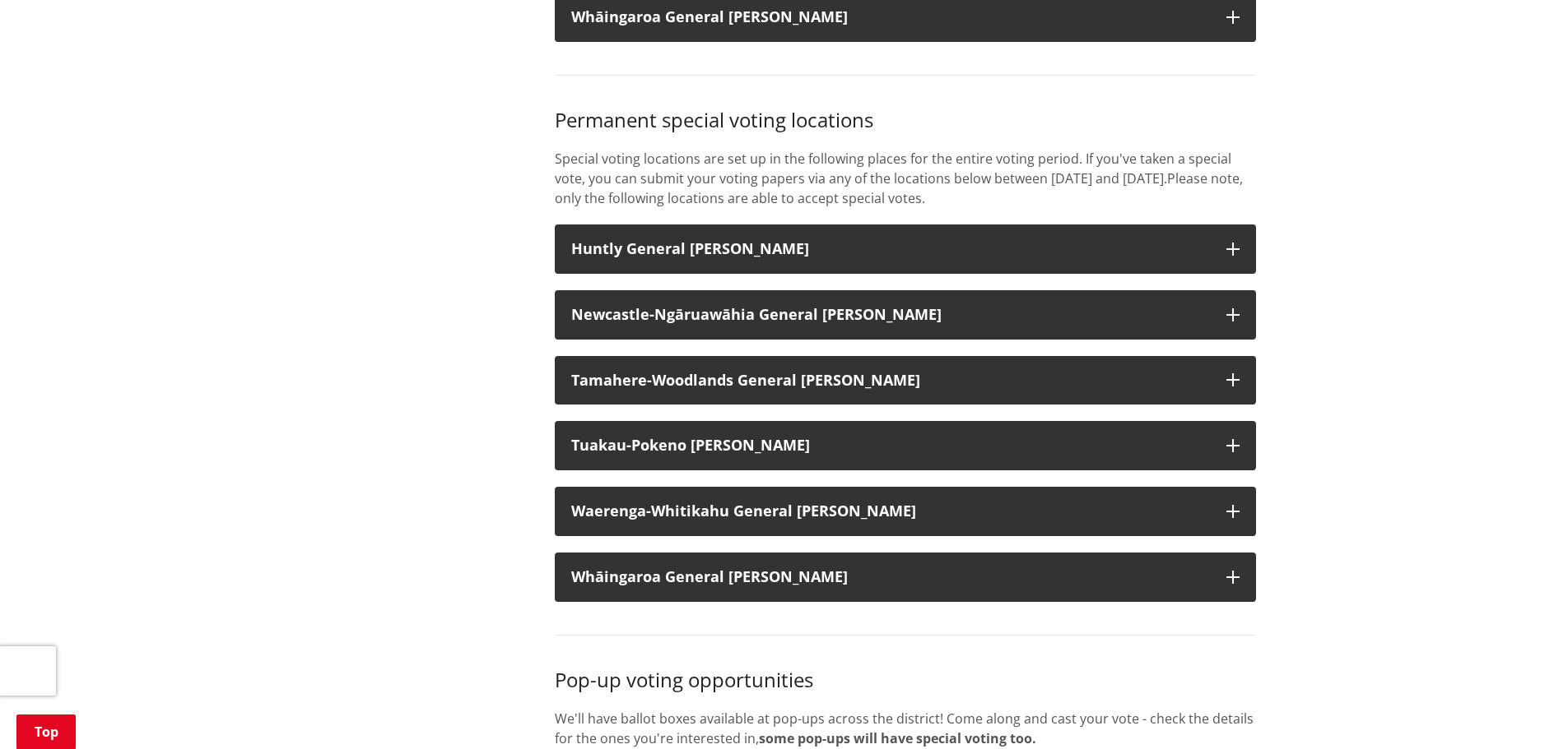
scroll to position [1892, 0]
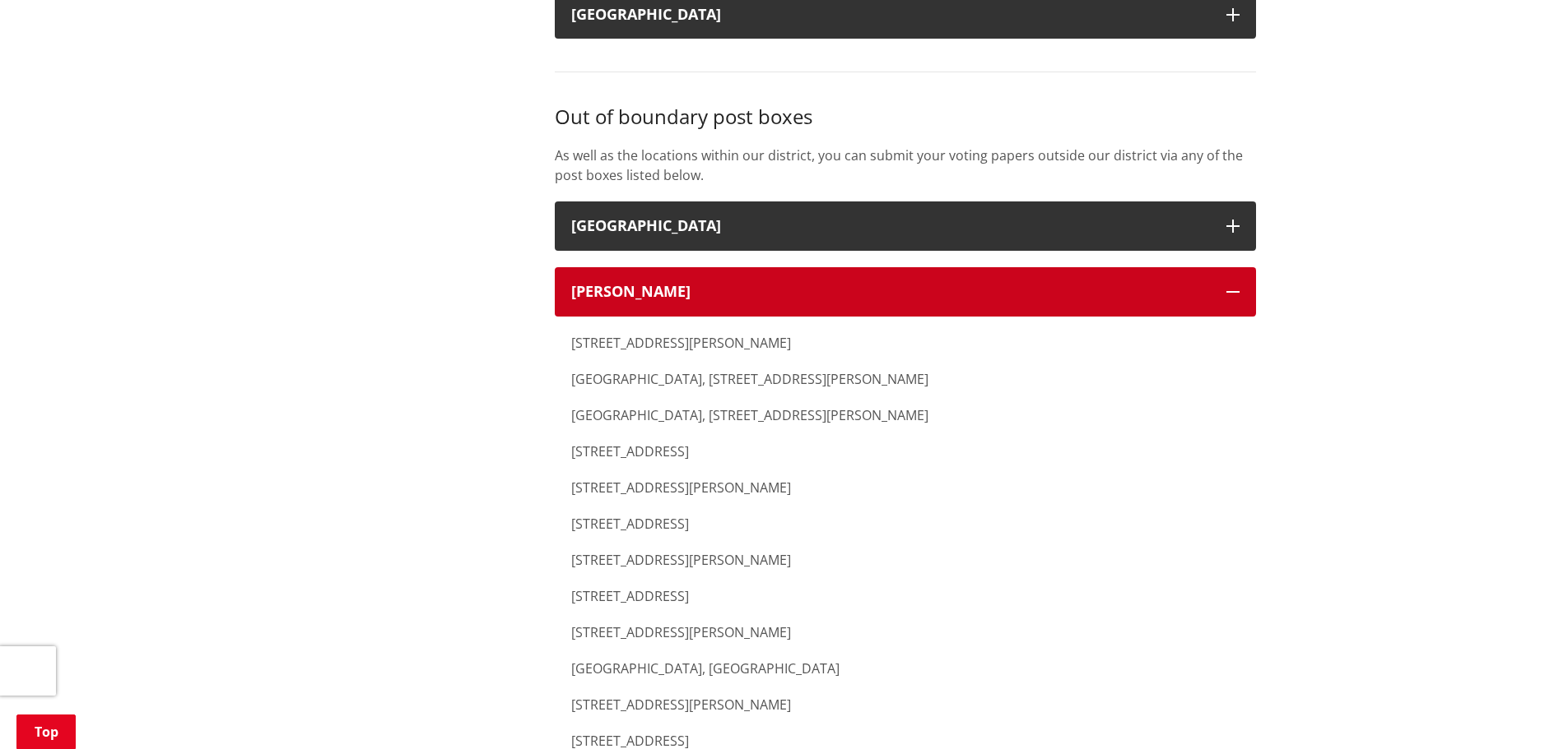
click at [709, 300] on h3 "[PERSON_NAME]" at bounding box center [890, 291] width 638 height 16
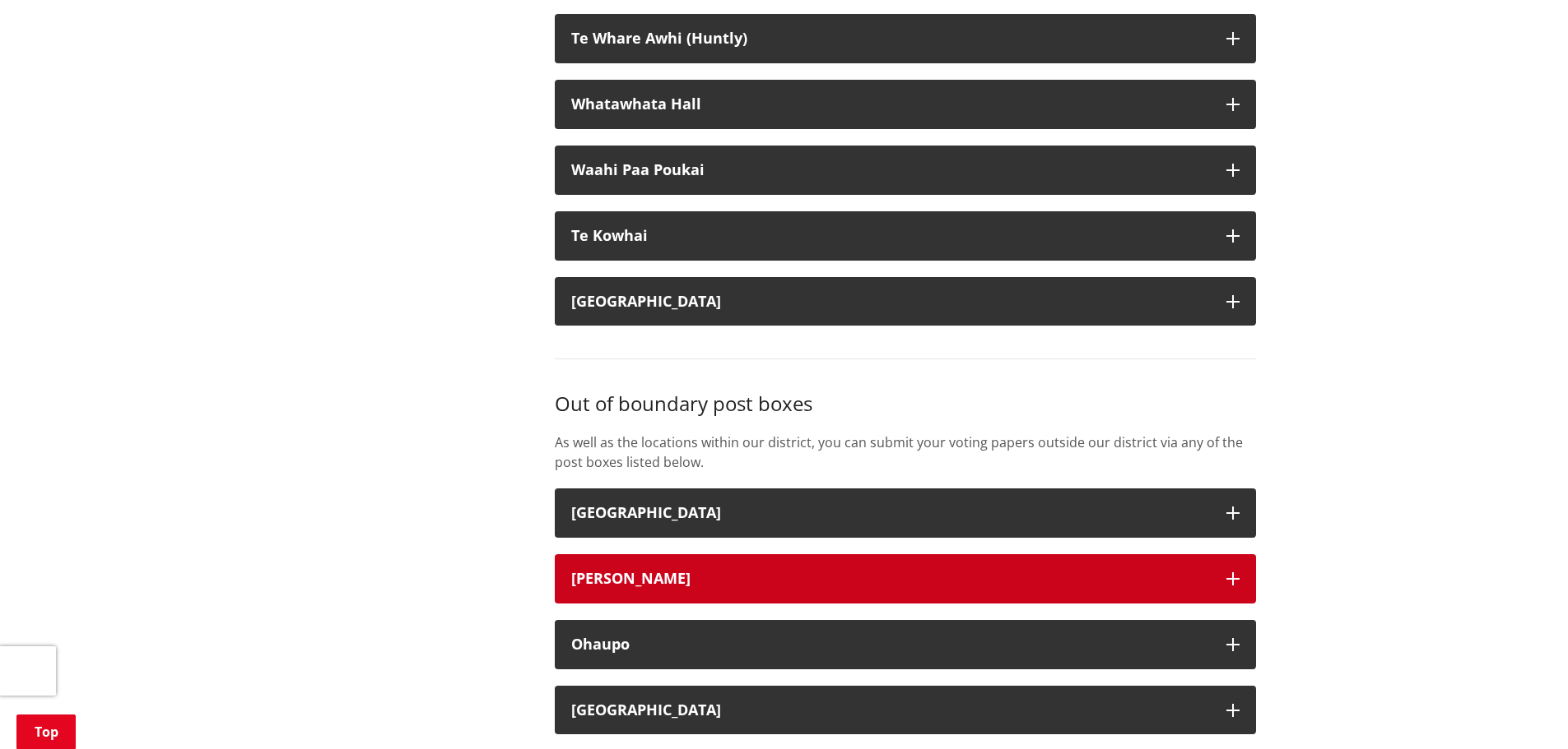
scroll to position [3948, 0]
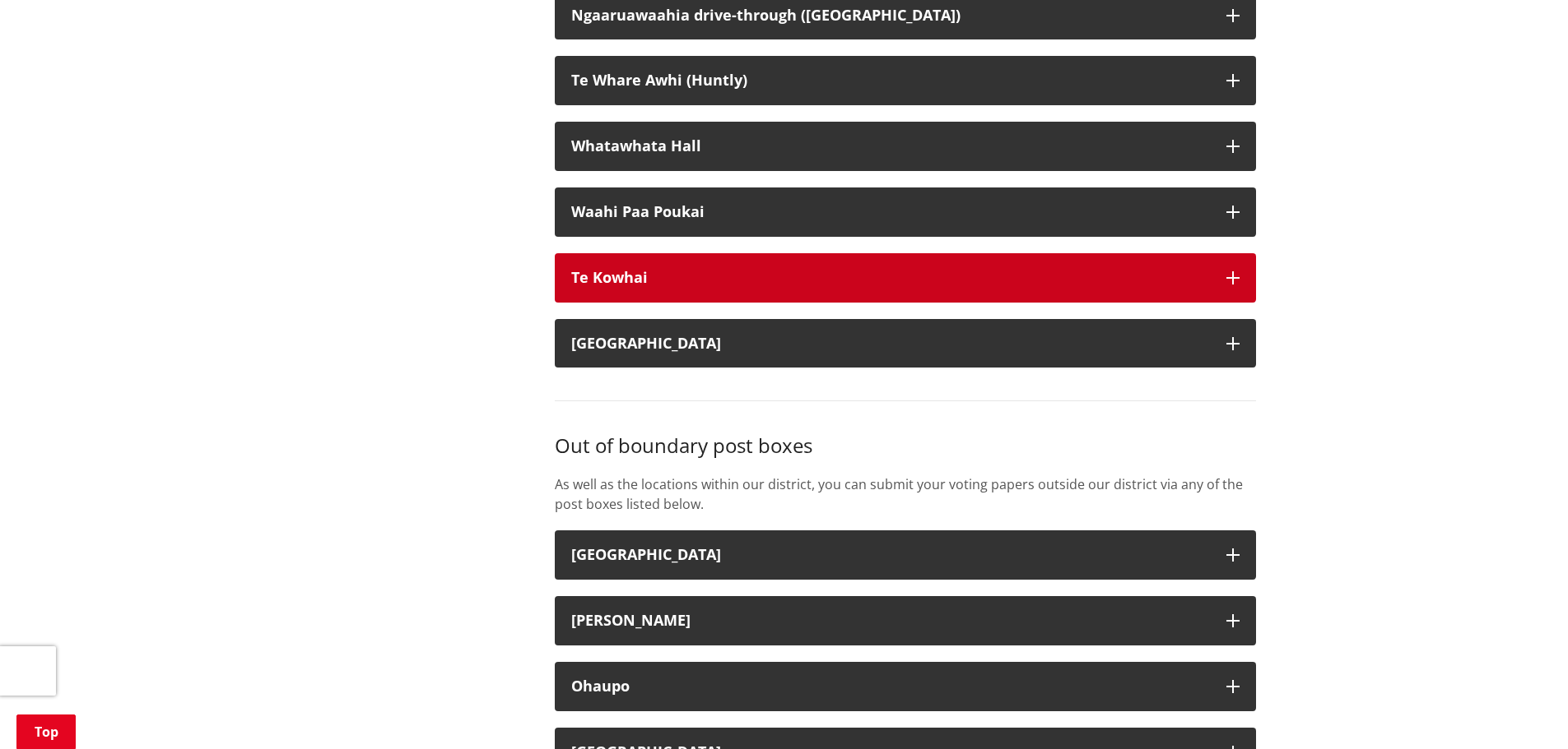
click at [697, 286] on div "Te Kowhai" at bounding box center [890, 278] width 638 height 16
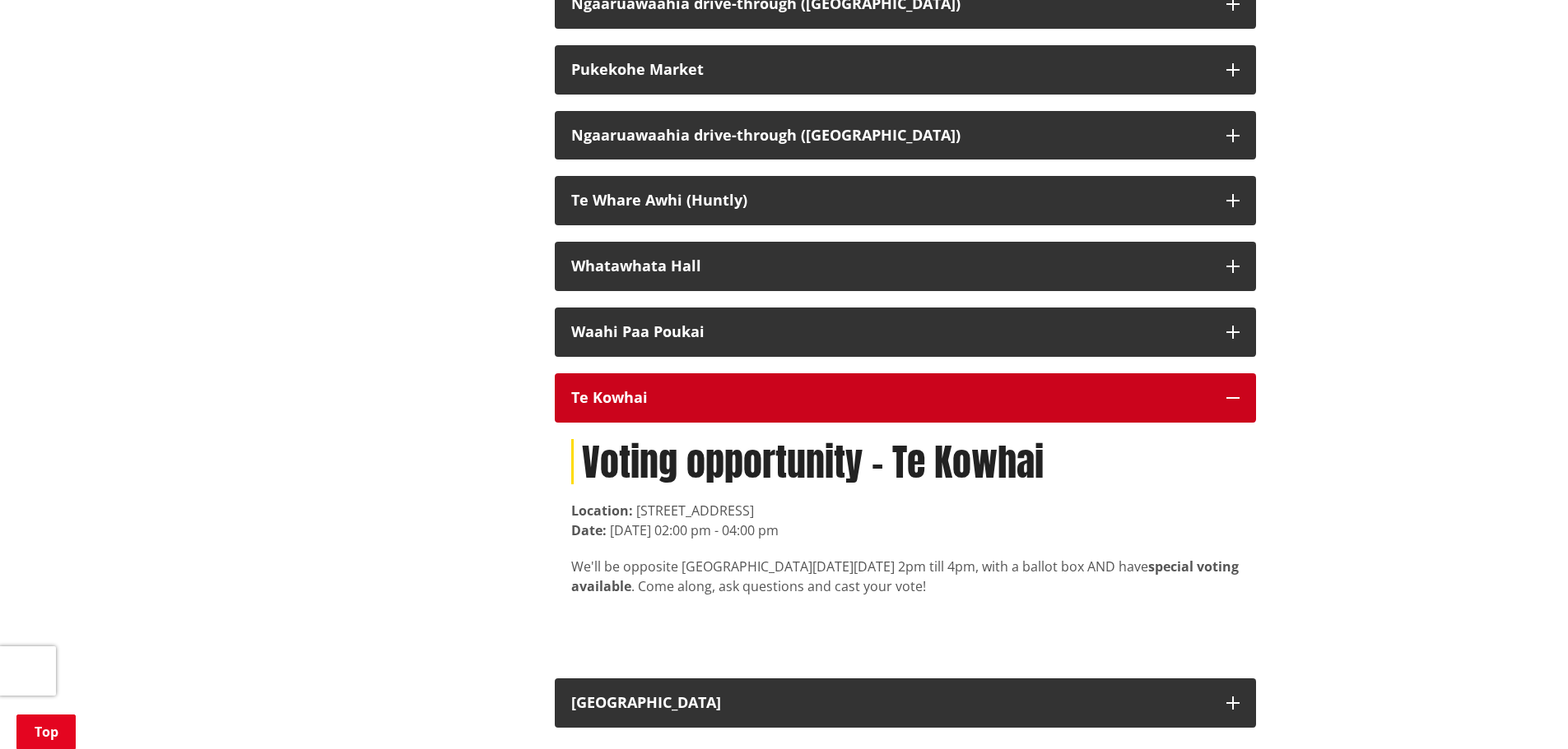
scroll to position [3866, 0]
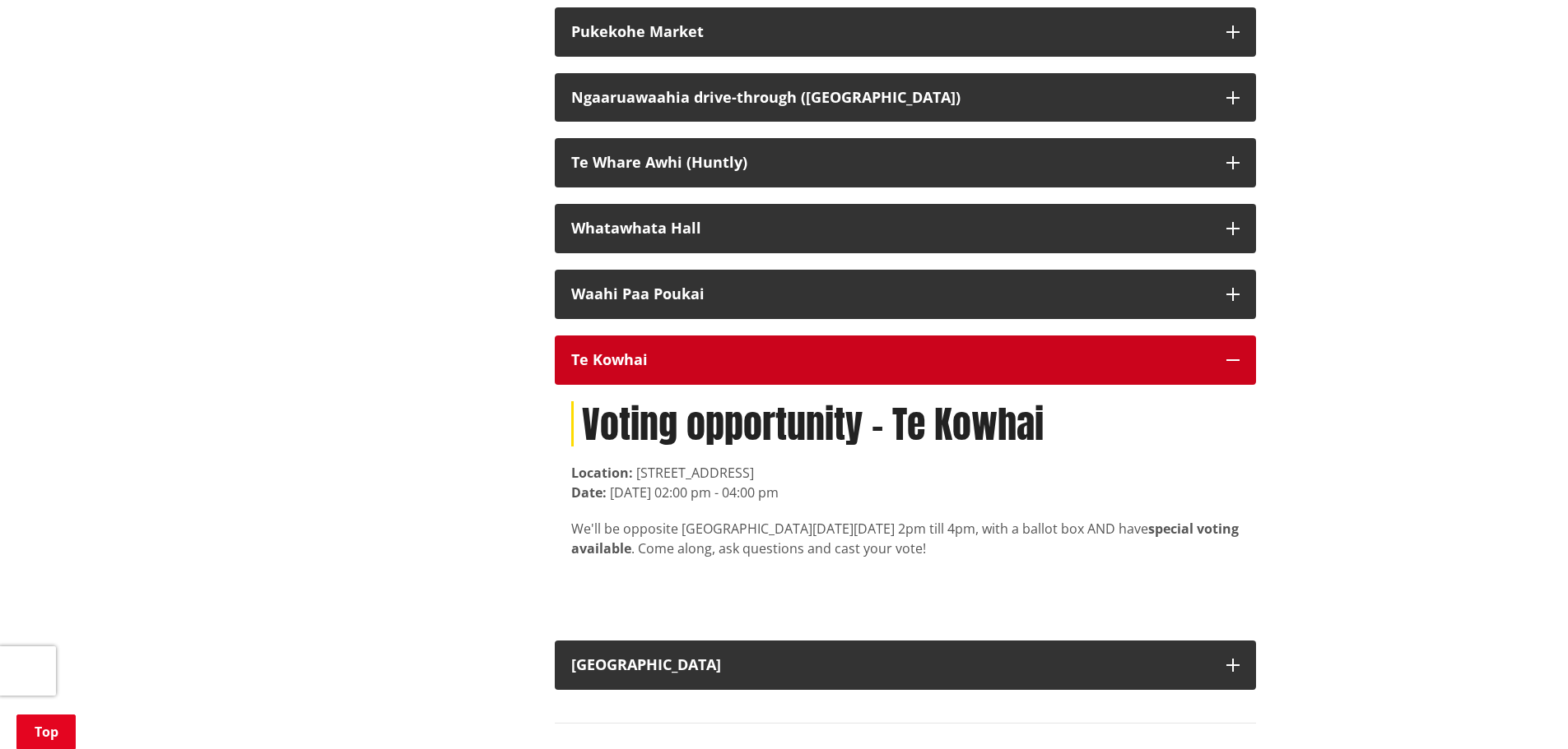
click at [705, 368] on div "Te Kowhai" at bounding box center [890, 360] width 638 height 16
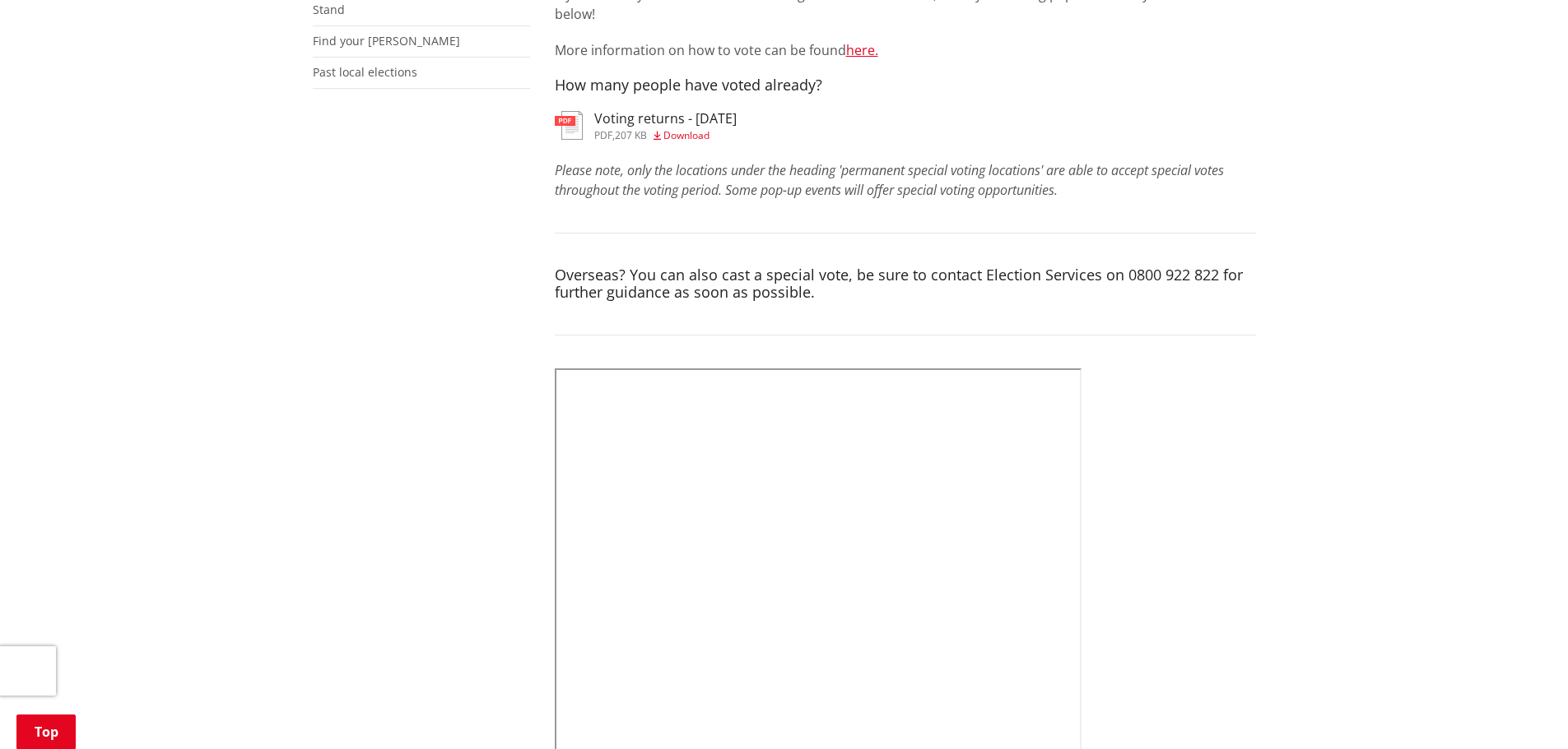
scroll to position [0, 0]
